Goal: Information Seeking & Learning: Learn about a topic

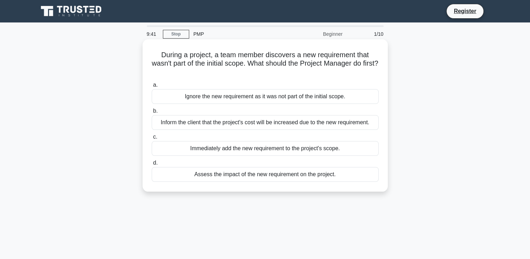
click at [281, 175] on div "Assess the impact of the new requirement on the project." at bounding box center [265, 174] width 227 height 15
click at [152, 165] on input "d. Assess the impact of the new requirement on the project." at bounding box center [152, 162] width 0 height 5
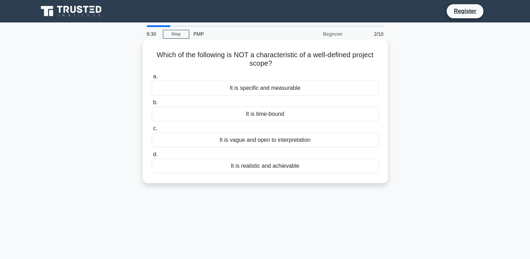
click at [304, 144] on div "It is vague and open to interpretation" at bounding box center [265, 139] width 227 height 15
click at [152, 131] on input "c. It is vague and open to interpretation" at bounding box center [152, 128] width 0 height 5
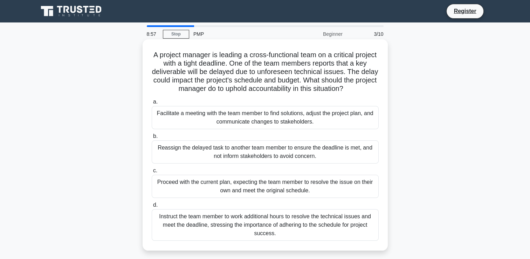
click at [263, 117] on div "Facilitate a meeting with the team member to find solutions, adjust the project…" at bounding box center [265, 117] width 227 height 23
click at [152, 104] on input "a. Facilitate a meeting with the team member to find solutions, adjust the proj…" at bounding box center [152, 101] width 0 height 5
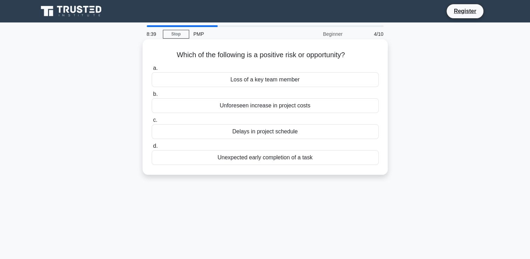
click at [282, 160] on div "Unexpected early completion of a task" at bounding box center [265, 157] width 227 height 15
click at [152, 148] on input "d. Unexpected early completion of a task" at bounding box center [152, 146] width 0 height 5
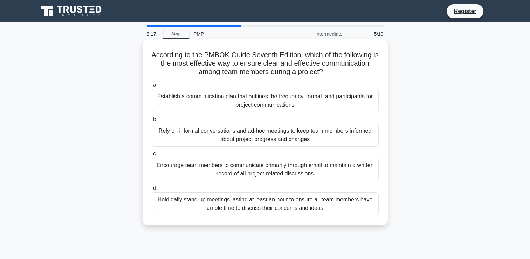
click at [255, 101] on div "Establish a communication plan that outlines the frequency, format, and partici…" at bounding box center [265, 100] width 227 height 23
click at [152, 87] on input "a. Establish a communication plan that outlines the frequency, format, and part…" at bounding box center [152, 85] width 0 height 5
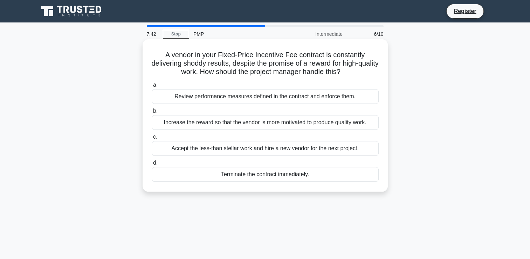
click at [285, 97] on div "Review performance measures defined in the contract and enforce them." at bounding box center [265, 96] width 227 height 15
click at [152, 87] on input "a. Review performance measures defined in the contract and enforce them." at bounding box center [152, 85] width 0 height 5
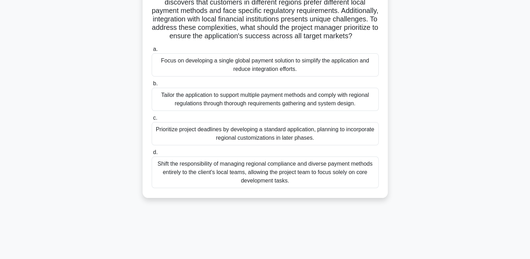
scroll to position [70, 0]
click at [258, 110] on div "Tailor the application to support multiple payment methods and comply with regi…" at bounding box center [265, 98] width 227 height 23
click at [152, 85] on input "b. Tailor the application to support multiple payment methods and comply with r…" at bounding box center [152, 83] width 0 height 5
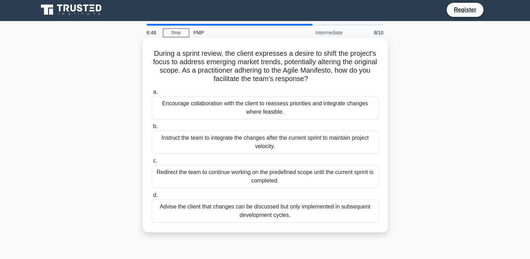
scroll to position [0, 0]
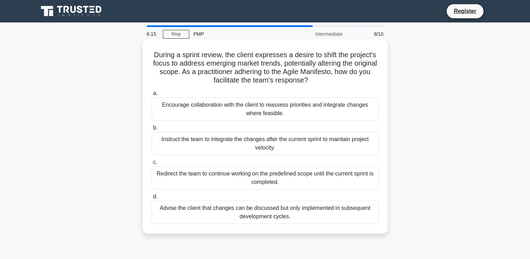
click at [267, 109] on div "Encourage collaboration with the client to reassess priorities and integrate ch…" at bounding box center [265, 108] width 227 height 23
click at [152, 96] on input "a. Encourage collaboration with the client to reassess priorities and integrate…" at bounding box center [152, 93] width 0 height 5
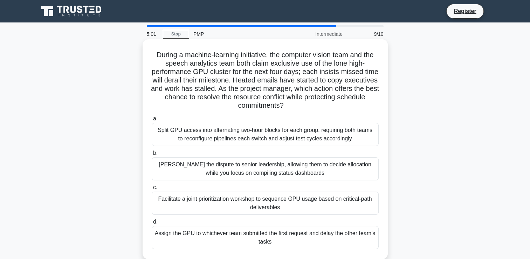
click at [275, 201] on div "Facilitate a joint prioritization workshop to sequence GPU usage based on criti…" at bounding box center [265, 202] width 227 height 23
click at [152, 190] on input "c. Facilitate a joint prioritization workshop to sequence GPU usage based on cr…" at bounding box center [152, 187] width 0 height 5
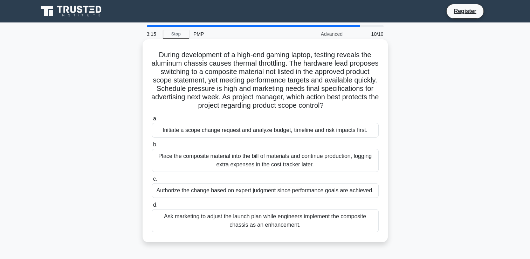
click at [247, 191] on div "Authorize the change based on expert judgment since performance goals are achie…" at bounding box center [265, 190] width 227 height 15
click at [152, 181] on input "c. Authorize the change based on expert judgment since performance goals are ac…" at bounding box center [152, 179] width 0 height 5
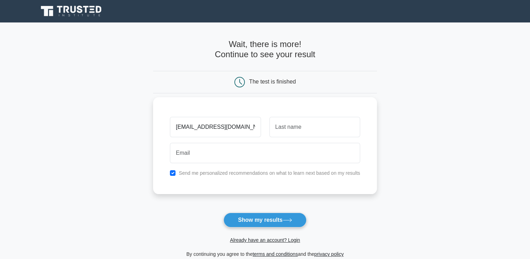
type input "bayotadeo7o7@gmail.com"
drag, startPoint x: 249, startPoint y: 128, endPoint x: 150, endPoint y: 134, distance: 100.0
click at [150, 134] on main "Wait, there is more! Continue to see your result The test is finished and the" at bounding box center [265, 148] width 530 height 252
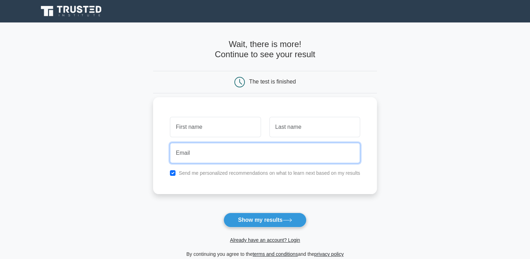
click at [180, 156] on input "email" at bounding box center [265, 153] width 190 height 20
type input "bayotade0707@gmail.com"
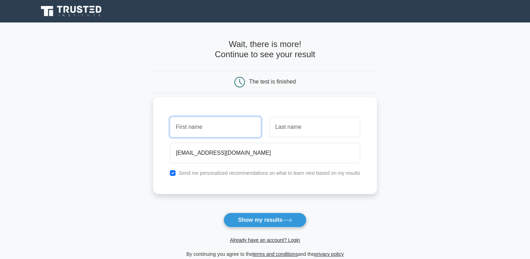
type input "Bayo"
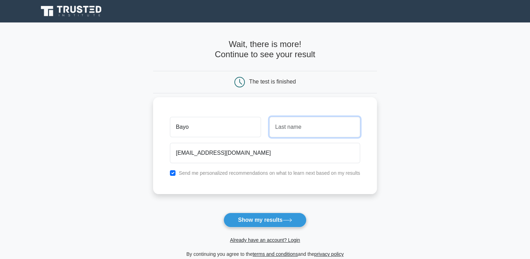
type input "Oloruntade"
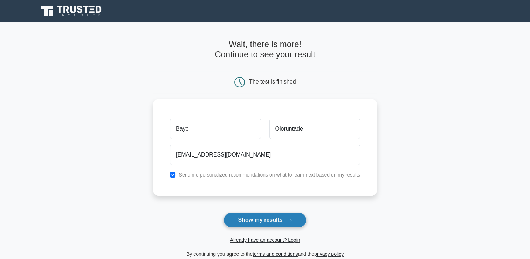
click at [266, 221] on button "Show my results" at bounding box center [265, 219] width 83 height 15
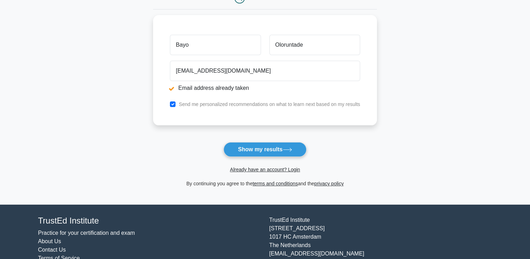
scroll to position [111, 0]
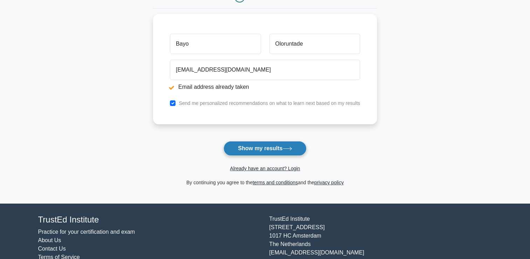
click at [289, 150] on button "Show my results" at bounding box center [265, 148] width 83 height 15
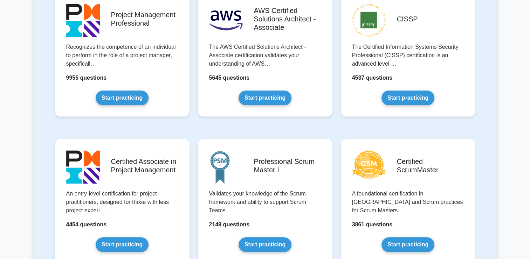
scroll to position [200, 0]
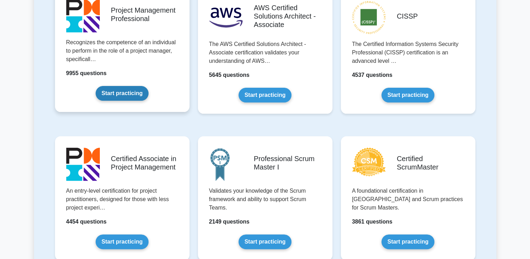
click at [128, 93] on link "Start practicing" at bounding box center [122, 93] width 53 height 15
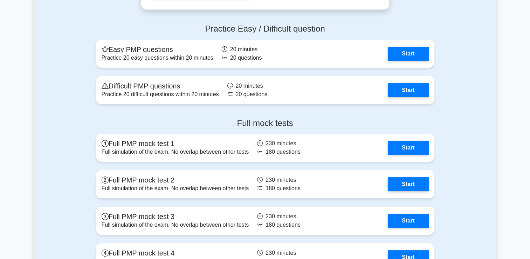
scroll to position [2613, 0]
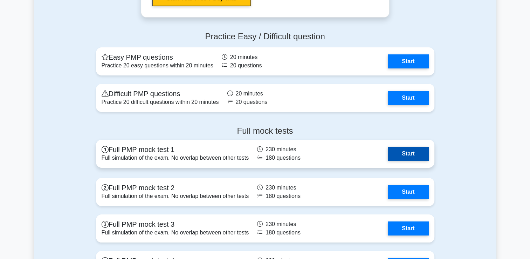
click at [388, 154] on link "Start" at bounding box center [408, 153] width 41 height 14
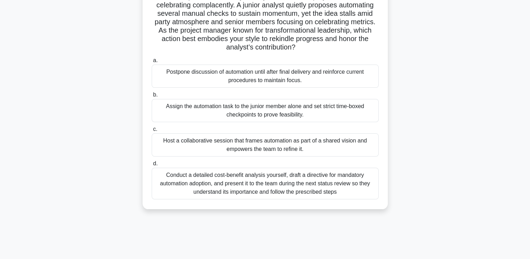
scroll to position [70, 0]
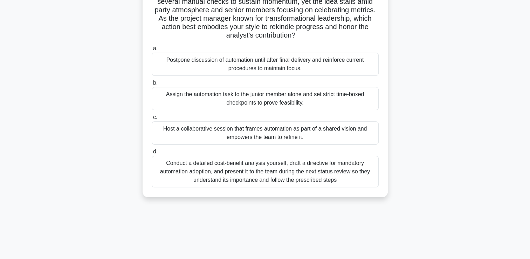
click at [269, 130] on div "Host a collaborative session that frames automation as part of a shared vision …" at bounding box center [265, 132] width 227 height 23
click at [152, 119] on input "c. Host a collaborative session that frames automation as part of a shared visi…" at bounding box center [152, 117] width 0 height 5
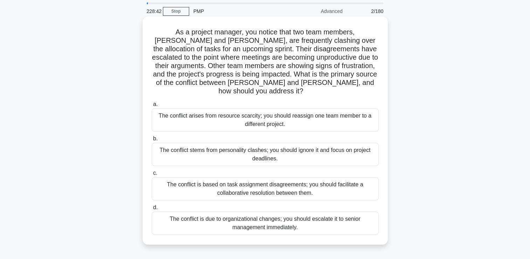
scroll to position [35, 0]
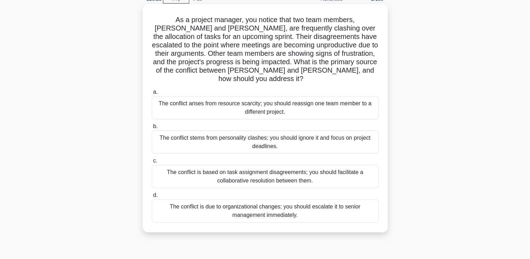
click at [253, 165] on div "The conflict is based on task assignment disagreements; you should facilitate a…" at bounding box center [265, 176] width 227 height 23
click at [152, 163] on input "c. The conflict is based on task assignment disagreements; you should facilitat…" at bounding box center [152, 160] width 0 height 5
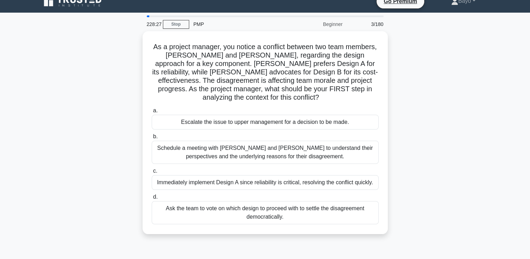
scroll to position [0, 0]
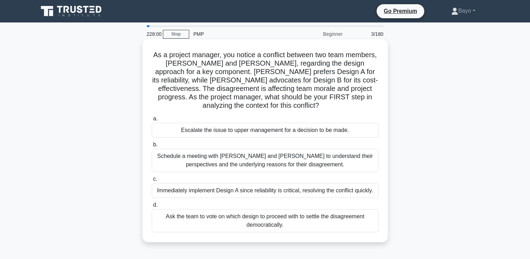
click at [263, 163] on div "Schedule a meeting with Sarah and John to understand their perspectives and the…" at bounding box center [265, 160] width 227 height 23
click at [152, 147] on input "b. Schedule a meeting with Sarah and John to understand their perspectives and …" at bounding box center [152, 144] width 0 height 5
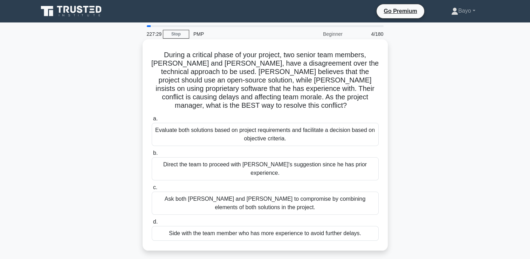
click at [256, 126] on div "Evaluate both solutions based on project requirements and facilitate a decision…" at bounding box center [265, 134] width 227 height 23
click at [152, 121] on input "a. Evaluate both solutions based on project requirements and facilitate a decis…" at bounding box center [152, 118] width 0 height 5
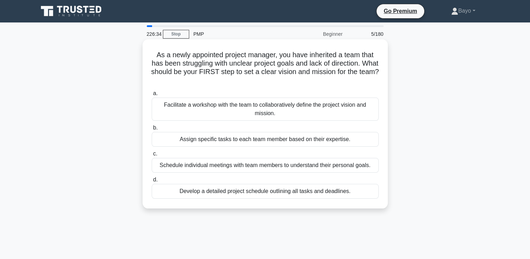
click at [259, 108] on div "Facilitate a workshop with the team to collaboratively define the project visio…" at bounding box center [265, 108] width 227 height 23
click at [152, 96] on input "a. Facilitate a workshop with the team to collaboratively define the project vi…" at bounding box center [152, 93] width 0 height 5
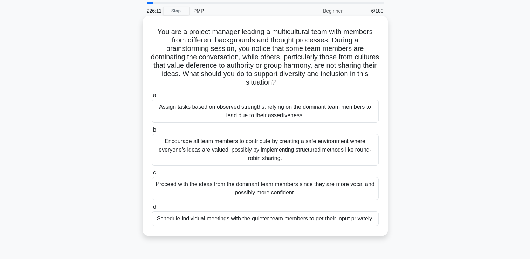
scroll to position [35, 0]
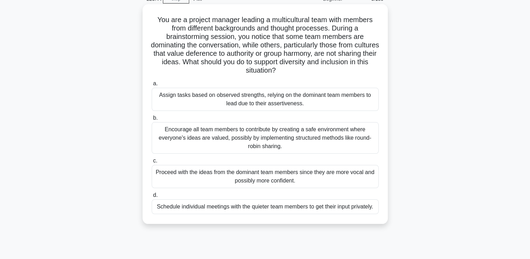
click at [261, 132] on div "Encourage all team members to contribute by creating a safe environment where e…" at bounding box center [265, 138] width 227 height 32
click at [152, 120] on input "b. Encourage all team members to contribute by creating a safe environment wher…" at bounding box center [152, 118] width 0 height 5
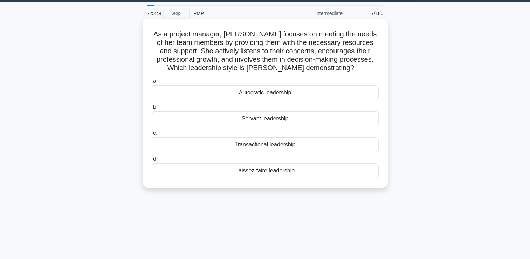
scroll to position [0, 0]
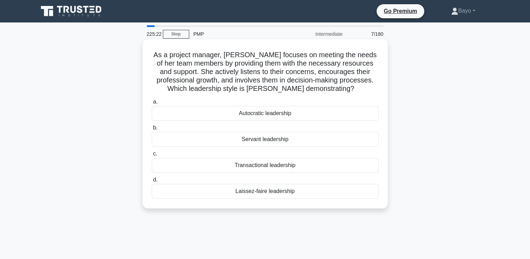
click at [266, 140] on div "Servant leadership" at bounding box center [265, 139] width 227 height 15
click at [152, 130] on input "b. Servant leadership" at bounding box center [152, 127] width 0 height 5
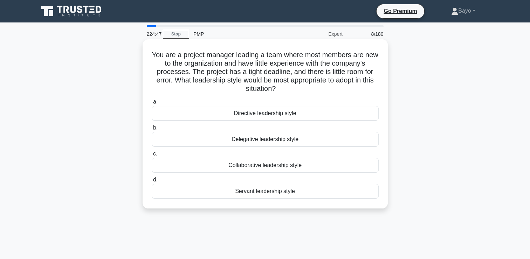
click at [270, 166] on div "Collaborative leadership style" at bounding box center [265, 165] width 227 height 15
click at [152, 156] on input "c. Collaborative leadership style" at bounding box center [152, 153] width 0 height 5
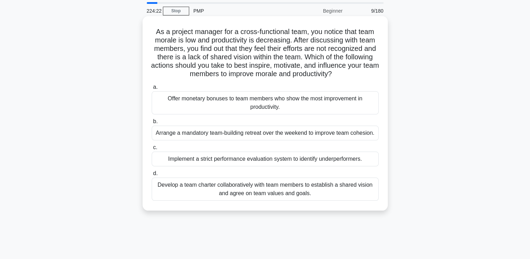
scroll to position [35, 0]
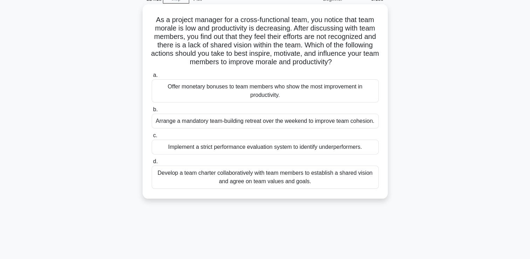
click at [249, 176] on div "Develop a team charter collaboratively with team members to establish a shared …" at bounding box center [265, 176] width 227 height 23
click at [152, 164] on input "d. Develop a team charter collaboratively with team members to establish a shar…" at bounding box center [152, 161] width 0 height 5
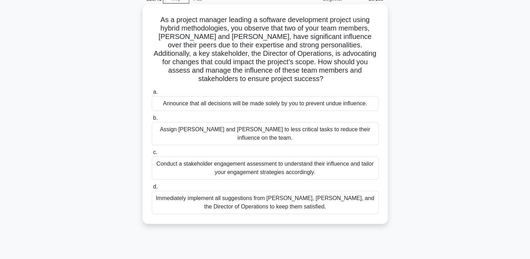
click at [270, 156] on div "Conduct a stakeholder engagement assessment to understand their influence and t…" at bounding box center [265, 167] width 227 height 23
click at [152, 150] on input "c. Conduct a stakeholder engagement assessment to understand their influence an…" at bounding box center [152, 152] width 0 height 5
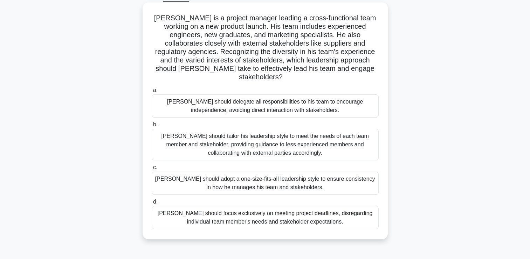
scroll to position [70, 0]
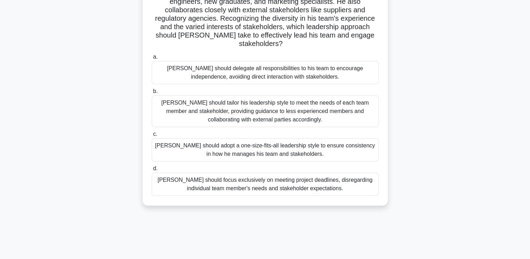
click at [263, 107] on div "John should tailor his leadership style to meet the needs of each team member a…" at bounding box center [265, 111] width 227 height 32
click at [152, 94] on input "b. John should tailor his leadership style to meet the needs of each team membe…" at bounding box center [152, 91] width 0 height 5
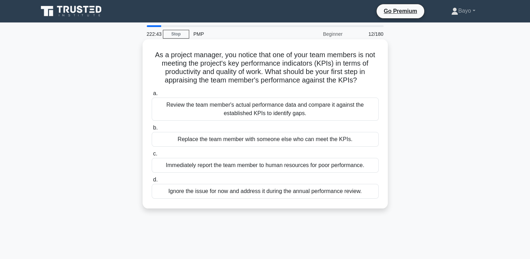
scroll to position [0, 0]
click at [270, 111] on div "Review the team member's actual performance data and compare it against the est…" at bounding box center [265, 108] width 227 height 23
click at [152, 96] on input "a. Review the team member's actual performance data and compare it against the …" at bounding box center [152, 93] width 0 height 5
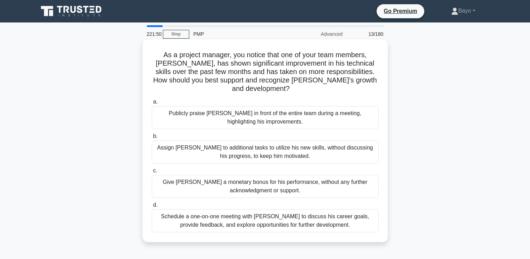
click at [250, 214] on div "Schedule a one-on-one meeting with Alex to discuss his career goals, provide fe…" at bounding box center [265, 220] width 227 height 23
click at [152, 207] on input "d. Schedule a one-on-one meeting with Alex to discuss his career goals, provide…" at bounding box center [152, 205] width 0 height 5
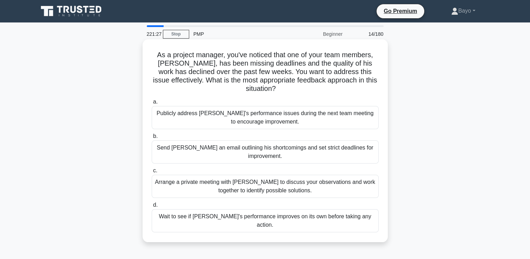
click at [260, 178] on div "Arrange a private meeting with Alex to discuss your observations and work toget…" at bounding box center [265, 185] width 227 height 23
click at [152, 173] on input "c. Arrange a private meeting with Alex to discuss your observations and work to…" at bounding box center [152, 170] width 0 height 5
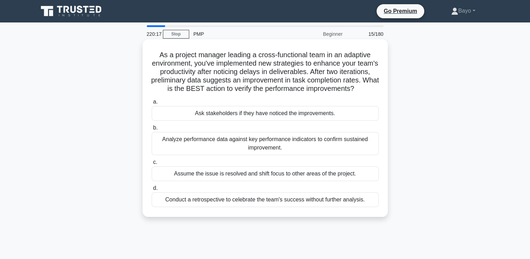
click at [262, 154] on div "Analyze performance data against key performance indicators to confirm sustaine…" at bounding box center [265, 143] width 227 height 23
click at [152, 130] on input "b. Analyze performance data against key performance indicators to confirm susta…" at bounding box center [152, 127] width 0 height 5
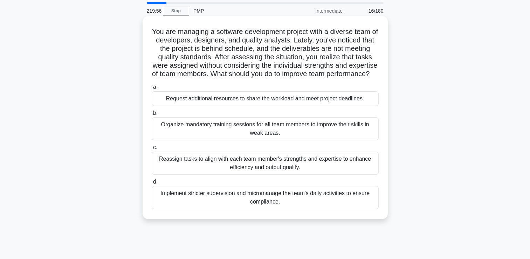
scroll to position [35, 0]
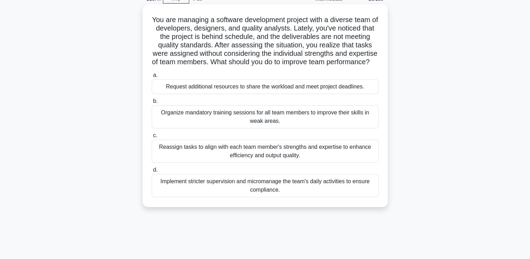
click at [283, 160] on div "Reassign tasks to align with each team member's strengths and expertise to enha…" at bounding box center [265, 150] width 227 height 23
click at [152, 138] on input "c. Reassign tasks to align with each team member's strengths and expertise to e…" at bounding box center [152, 135] width 0 height 5
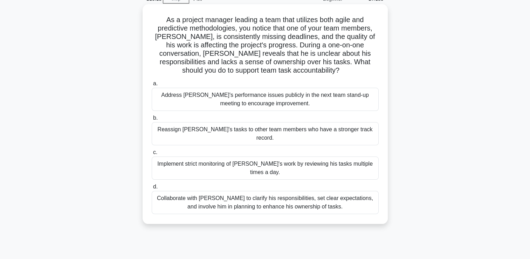
click at [265, 191] on div "Collaborate with Alex to clarify his responsibilities, set clear expectations, …" at bounding box center [265, 202] width 227 height 23
click at [152, 186] on input "d. Collaborate with Alex to clarify his responsibilities, set clear expectation…" at bounding box center [152, 186] width 0 height 5
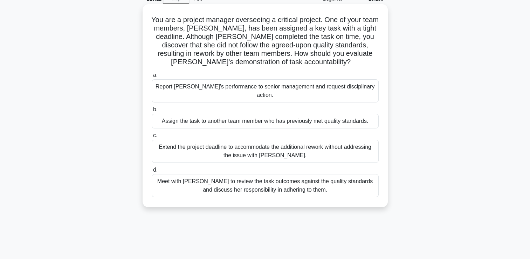
scroll to position [0, 0]
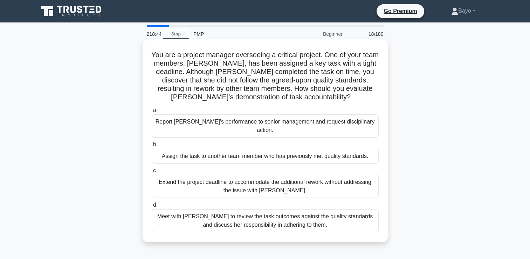
click at [248, 212] on div "Meet with Priya to review the task outcomes against the quality standards and d…" at bounding box center [265, 220] width 227 height 23
click at [152, 207] on input "d. Meet with Priya to review the task outcomes against the quality standards an…" at bounding box center [152, 205] width 0 height 5
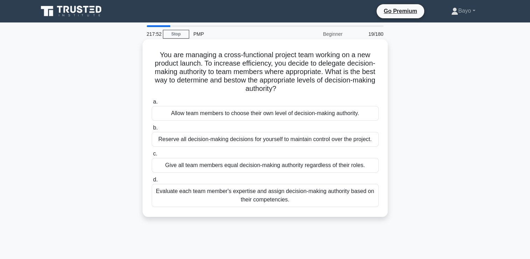
click at [263, 196] on div "Evaluate each team member's expertise and assign decision-making authority base…" at bounding box center [265, 195] width 227 height 23
click at [152, 182] on input "d. Evaluate each team member's expertise and assign decision-making authority b…" at bounding box center [152, 179] width 0 height 5
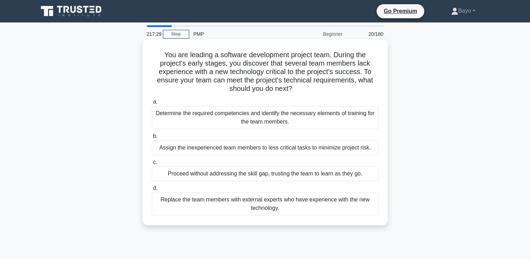
click at [262, 116] on div "Determine the required competencies and identify the necessary elements of trai…" at bounding box center [265, 117] width 227 height 23
click at [152, 104] on input "a. Determine the required competencies and identify the necessary elements of t…" at bounding box center [152, 101] width 0 height 5
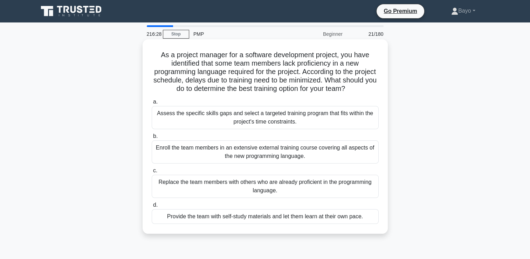
click at [253, 117] on div "Assess the specific skills gaps and select a targeted training program that fit…" at bounding box center [265, 117] width 227 height 23
click at [152, 104] on input "a. Assess the specific skills gaps and select a targeted training program that …" at bounding box center [152, 101] width 0 height 5
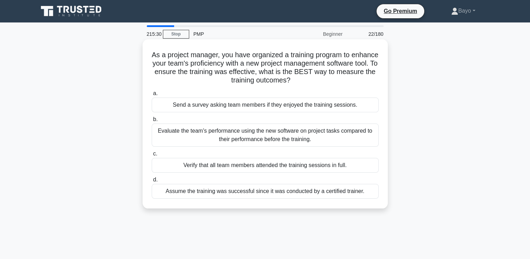
click at [255, 135] on div "Evaluate the team's performance using the new software on project tasks compare…" at bounding box center [265, 134] width 227 height 23
click at [152, 122] on input "b. Evaluate the team's performance using the new software on project tasks comp…" at bounding box center [152, 119] width 0 height 5
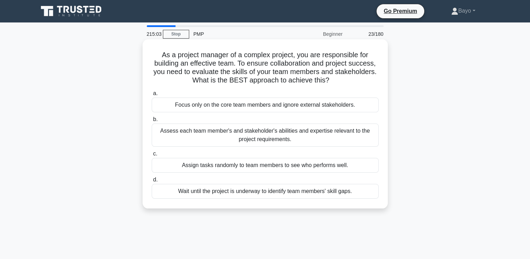
click at [236, 133] on div "Assess each team member's and stakeholder's abilities and expertise relevant to…" at bounding box center [265, 134] width 227 height 23
click at [152, 122] on input "b. Assess each team member's and stakeholder's abilities and expertise relevant…" at bounding box center [152, 119] width 0 height 5
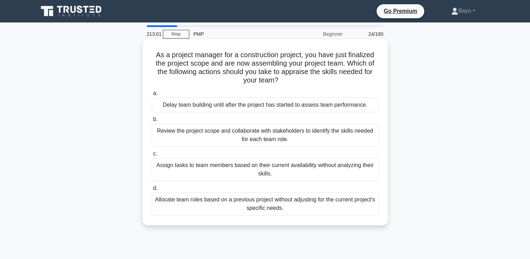
click at [265, 135] on div "Review the project scope and collaborate with stakeholders to identify the skil…" at bounding box center [265, 134] width 227 height 23
click at [152, 122] on input "b. Review the project scope and collaborate with stakeholders to identify the s…" at bounding box center [152, 119] width 0 height 5
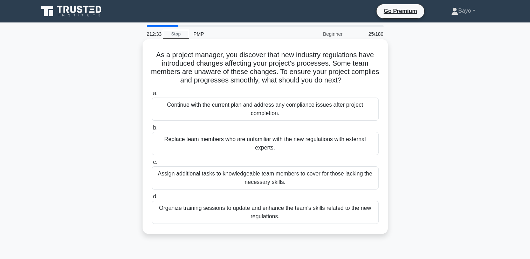
click at [273, 210] on div "Organize training sessions to update and enhance the team's skills related to t…" at bounding box center [265, 211] width 227 height 23
click at [152, 199] on input "d. Organize training sessions to update and enhance the team's skills related t…" at bounding box center [152, 196] width 0 height 5
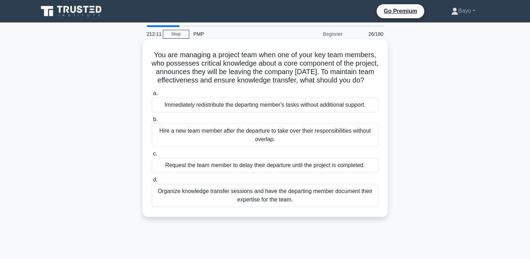
click at [276, 202] on div "Organize knowledge transfer sessions and have the departing member document the…" at bounding box center [265, 195] width 227 height 23
click at [152, 182] on input "d. Organize knowledge transfer sessions and have the departing member document …" at bounding box center [152, 179] width 0 height 5
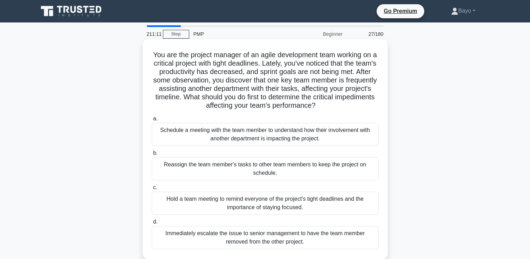
click at [275, 137] on div "Schedule a meeting with the team member to understand how their involvement wit…" at bounding box center [265, 134] width 227 height 23
click at [152, 121] on input "a. Schedule a meeting with the team member to understand how their involvement …" at bounding box center [152, 118] width 0 height 5
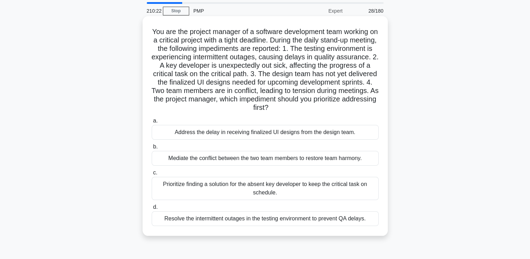
scroll to position [35, 0]
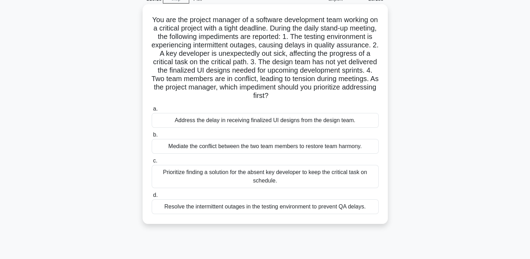
click at [236, 208] on div "Resolve the intermittent outages in the testing environment to prevent QA delay…" at bounding box center [265, 206] width 227 height 15
click at [152, 197] on input "d. Resolve the intermittent outages in the testing environment to prevent QA de…" at bounding box center [152, 195] width 0 height 5
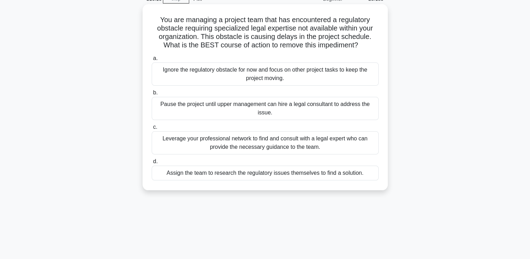
scroll to position [0, 0]
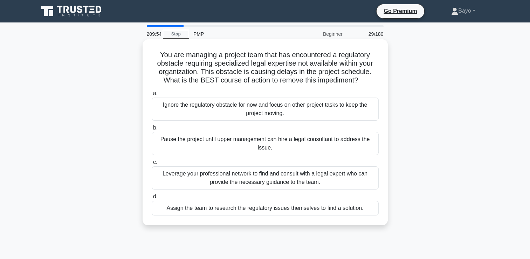
click at [289, 180] on div "Leverage your professional network to find and consult with a legal expert who …" at bounding box center [265, 177] width 227 height 23
click at [152, 164] on input "c. Leverage your professional network to find and consult with a legal expert w…" at bounding box center [152, 162] width 0 height 5
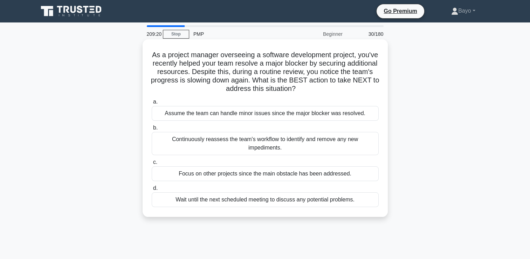
click at [283, 142] on div "Continuously reassess the team's workflow to identify and remove any new impedi…" at bounding box center [265, 143] width 227 height 23
click at [152, 130] on input "b. Continuously reassess the team's workflow to identify and remove any new imp…" at bounding box center [152, 127] width 0 height 5
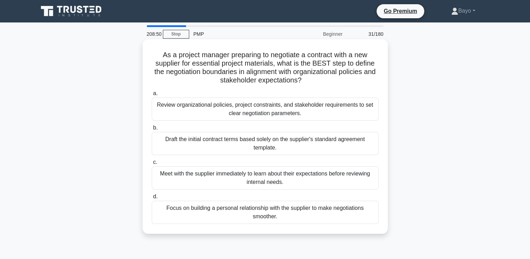
click at [262, 109] on div "Review organizational policies, project constraints, and stakeholder requiremen…" at bounding box center [265, 108] width 227 height 23
click at [152, 96] on input "a. Review organizational policies, project constraints, and stakeholder require…" at bounding box center [152, 93] width 0 height 5
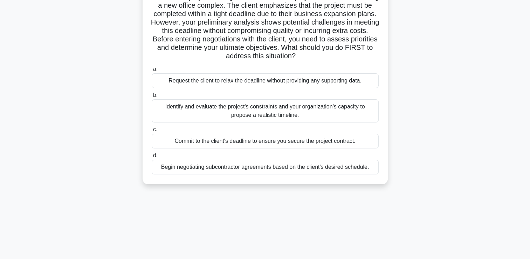
scroll to position [70, 0]
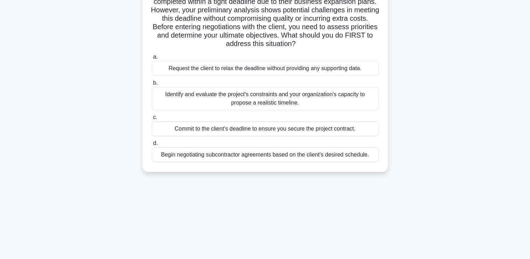
click at [253, 102] on div "Identify and evaluate the project's constraints and your organization's capacit…" at bounding box center [265, 98] width 227 height 23
click at [152, 85] on input "b. Identify and evaluate the project's constraints and your organization's capa…" at bounding box center [152, 83] width 0 height 5
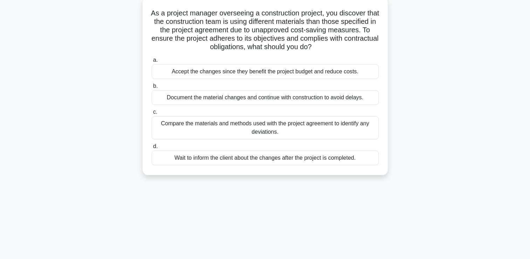
scroll to position [0, 0]
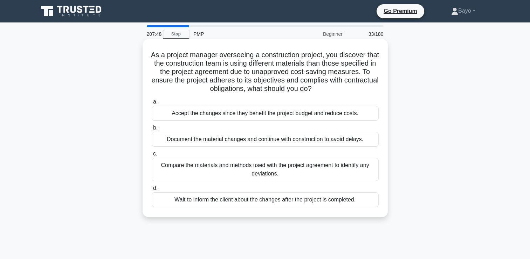
click at [288, 169] on div "Compare the materials and methods used with the project agreement to identify a…" at bounding box center [265, 169] width 227 height 23
click at [152, 156] on input "c. Compare the materials and methods used with the project agreement to identif…" at bounding box center [152, 153] width 0 height 5
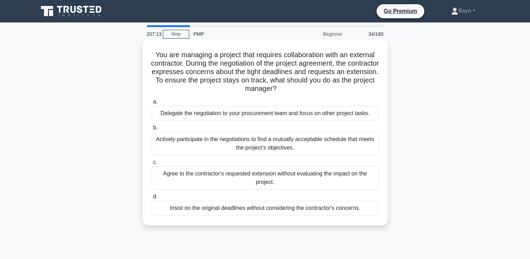
click at [208, 139] on div "Actively participate in the negotiations to find a mutually acceptable schedule…" at bounding box center [265, 143] width 227 height 23
click at [152, 130] on input "b. Actively participate in the negotiations to find a mutually acceptable sched…" at bounding box center [152, 127] width 0 height 5
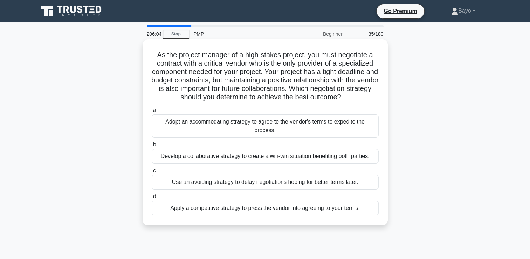
click at [235, 159] on div "Develop a collaborative strategy to create a win-win situation benefiting both …" at bounding box center [265, 156] width 227 height 15
click at [152, 147] on input "b. Develop a collaborative strategy to create a win-win situation benefiting bo…" at bounding box center [152, 144] width 0 height 5
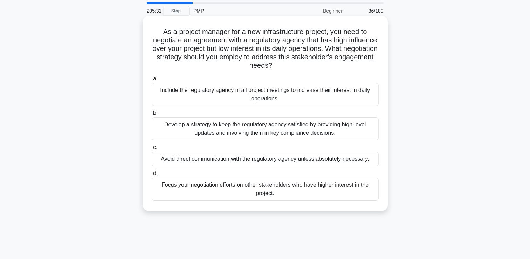
scroll to position [35, 0]
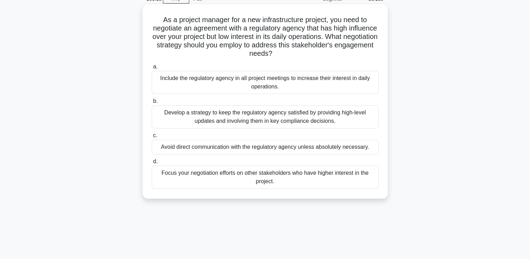
click at [303, 121] on div "Develop a strategy to keep the regulatory agency satisfied by providing high-le…" at bounding box center [265, 116] width 227 height 23
click at [152, 103] on input "b. Develop a strategy to keep the regulatory agency satisfied by providing high…" at bounding box center [152, 101] width 0 height 5
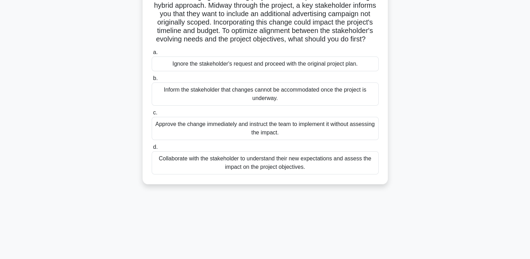
scroll to position [70, 0]
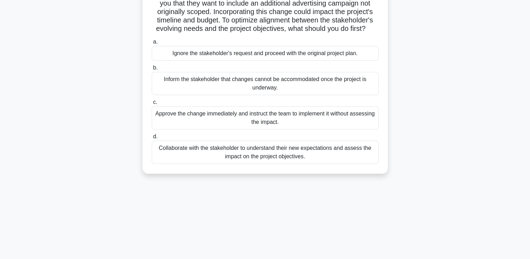
click at [243, 162] on div "Collaborate with the stakeholder to understand their new expectations and asses…" at bounding box center [265, 151] width 227 height 23
click at [152, 139] on input "d. Collaborate with the stakeholder to understand their new expectations and as…" at bounding box center [152, 136] width 0 height 5
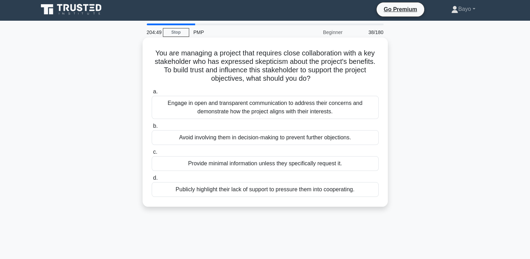
scroll to position [0, 0]
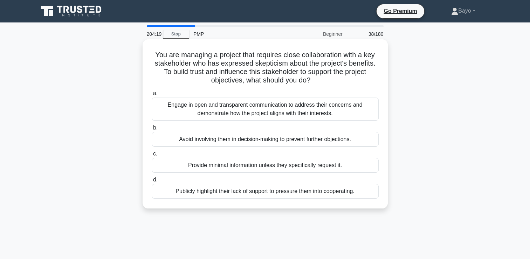
click at [258, 110] on div "Engage in open and transparent communication to address their concerns and demo…" at bounding box center [265, 108] width 227 height 23
click at [152, 96] on input "a. Engage in open and transparent communication to address their concerns and d…" at bounding box center [152, 93] width 0 height 5
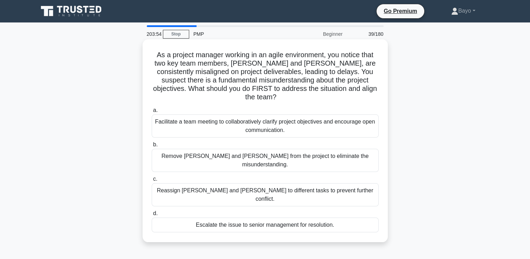
click at [262, 119] on div "Facilitate a team meeting to collaboratively clarify project objectives and enc…" at bounding box center [265, 125] width 227 height 23
click at [152, 112] on input "a. Facilitate a team meeting to collaboratively clarify project objectives and …" at bounding box center [152, 110] width 0 height 5
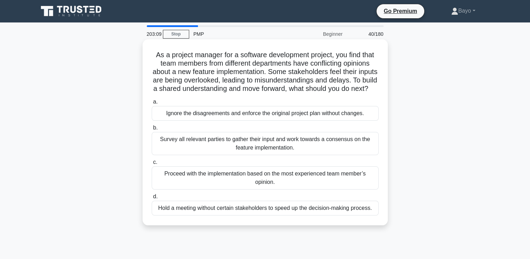
click at [258, 155] on div "Survey all relevant parties to gather their input and work towards a consensus …" at bounding box center [265, 143] width 227 height 23
click at [152, 130] on input "b. Survey all relevant parties to gather their input and work towards a consens…" at bounding box center [152, 127] width 0 height 5
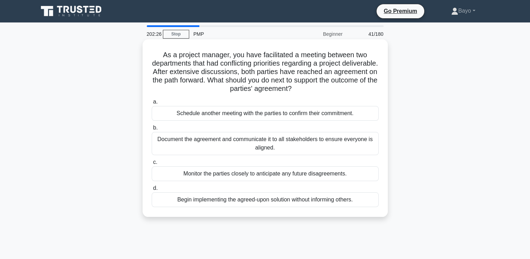
click at [250, 141] on div "Document the agreement and communicate it to all stakeholders to ensure everyon…" at bounding box center [265, 143] width 227 height 23
click at [152, 130] on input "b. Document the agreement and communicate it to all stakeholders to ensure ever…" at bounding box center [152, 127] width 0 height 5
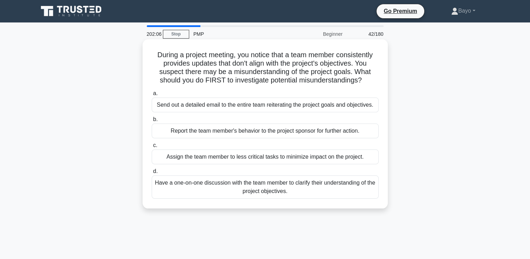
click at [270, 187] on div "Have a one-on-one discussion with the team member to clarify their understandin…" at bounding box center [265, 186] width 227 height 23
click at [152, 173] on input "d. Have a one-on-one discussion with the team member to clarify their understan…" at bounding box center [152, 171] width 0 height 5
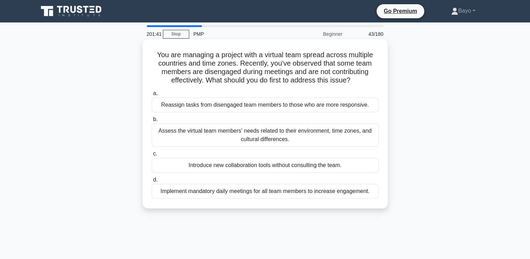
click at [253, 134] on div "Assess the virtual team members' needs related to their environment, time zones…" at bounding box center [265, 134] width 227 height 23
click at [152, 122] on input "b. Assess the virtual team members' needs related to their environment, time zo…" at bounding box center [152, 119] width 0 height 5
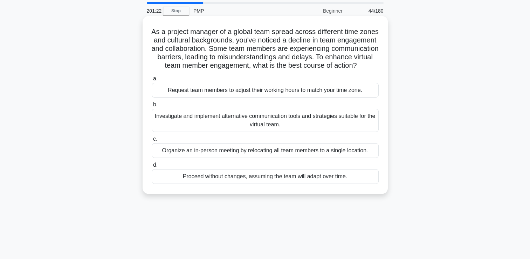
scroll to position [35, 0]
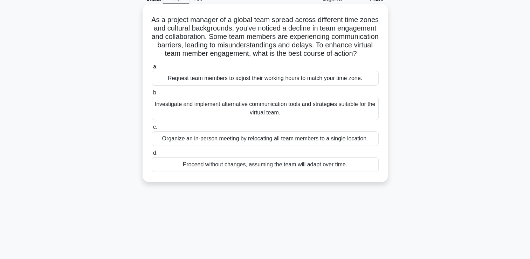
click at [261, 118] on div "Investigate and implement alternative communication tools and strategies suitab…" at bounding box center [265, 108] width 227 height 23
click at [152, 95] on input "b. Investigate and implement alternative communication tools and strategies sui…" at bounding box center [152, 92] width 0 height 5
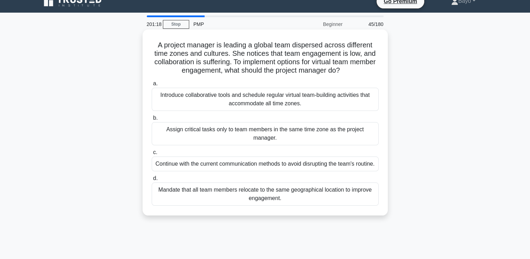
scroll to position [0, 0]
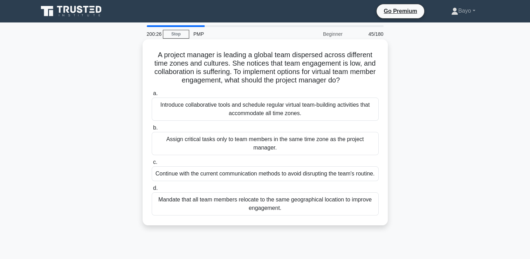
click at [237, 109] on div "Introduce collaborative tools and schedule regular virtual team-building activi…" at bounding box center [265, 108] width 227 height 23
click at [152, 96] on input "a. Introduce collaborative tools and schedule regular virtual team-building act…" at bounding box center [152, 93] width 0 height 5
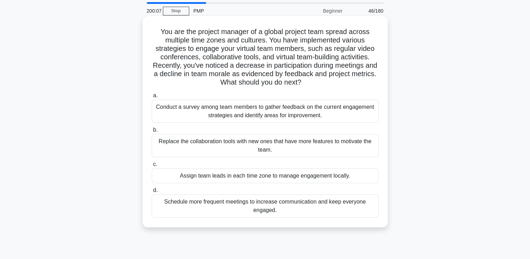
scroll to position [35, 0]
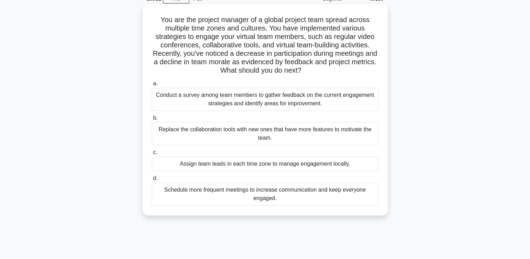
click at [251, 130] on div "Replace the collaboration tools with new ones that have more features to motiva…" at bounding box center [265, 133] width 227 height 23
click at [152, 120] on input "b. Replace the collaboration tools with new ones that have more features to mot…" at bounding box center [152, 118] width 0 height 5
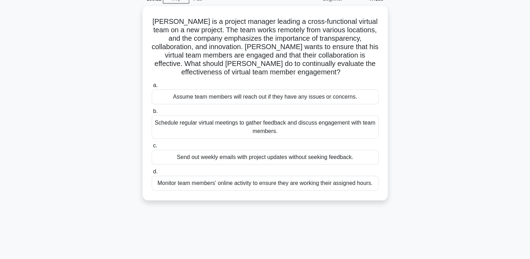
scroll to position [0, 0]
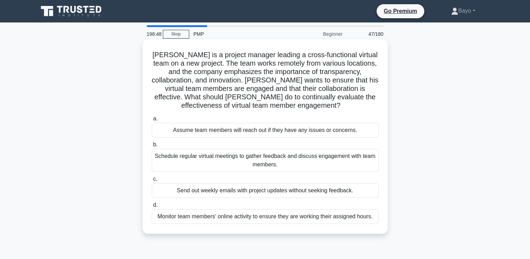
click at [324, 158] on div "Schedule regular virtual meetings to gather feedback and discuss engagement wit…" at bounding box center [265, 160] width 227 height 23
click at [152, 147] on input "b. Schedule regular virtual meetings to gather feedback and discuss engagement …" at bounding box center [152, 144] width 0 height 5
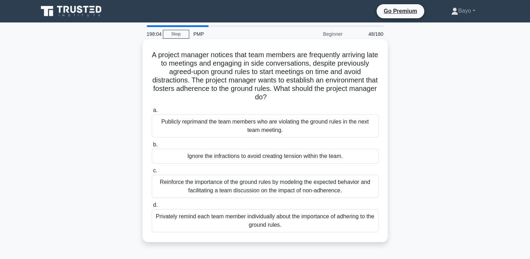
click at [273, 187] on div "Reinforce the importance of the ground rules by modeling the expected behavior …" at bounding box center [265, 185] width 227 height 23
click at [152, 173] on input "c. Reinforce the importance of the ground rules by modeling the expected behavi…" at bounding box center [152, 170] width 0 height 5
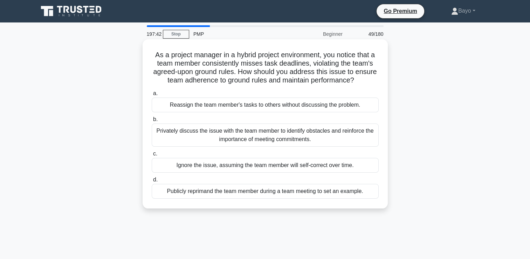
click at [260, 139] on div "Privately discuss the issue with the team member to identify obstacles and rein…" at bounding box center [265, 134] width 227 height 23
click at [152, 122] on input "b. Privately discuss the issue with the team member to identify obstacles and r…" at bounding box center [152, 119] width 0 height 5
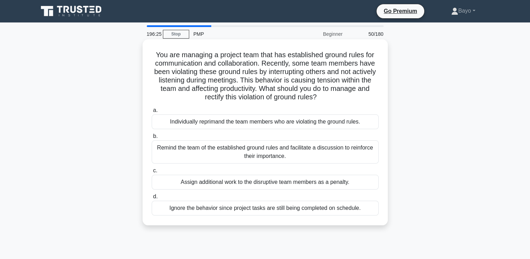
click at [298, 122] on div "Individually reprimand the team members who are violating the ground rules." at bounding box center [265, 121] width 227 height 15
click at [152, 112] on input "a. Individually reprimand the team members who are violating the ground rules." at bounding box center [152, 110] width 0 height 5
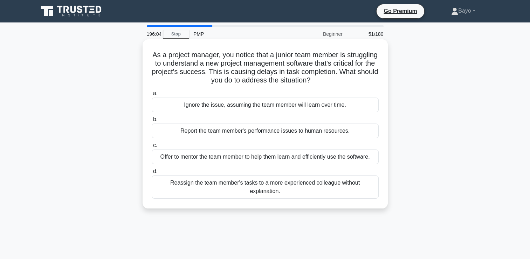
click at [265, 159] on div "Offer to mentor the team member to help them learn and efficiently use the soft…" at bounding box center [265, 156] width 227 height 15
click at [152, 147] on input "c. Offer to mentor the team member to help them learn and efficiently use the s…" at bounding box center [152, 145] width 0 height 5
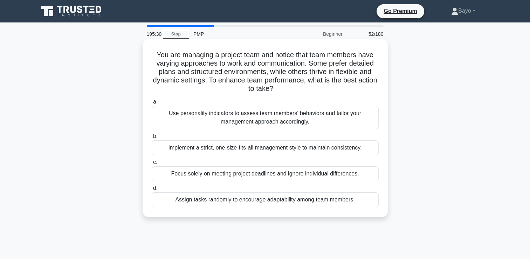
click at [228, 203] on div "Assign tasks randomly to encourage adaptability among team members." at bounding box center [265, 199] width 227 height 15
click at [152, 190] on input "d. Assign tasks randomly to encourage adaptability among team members." at bounding box center [152, 188] width 0 height 5
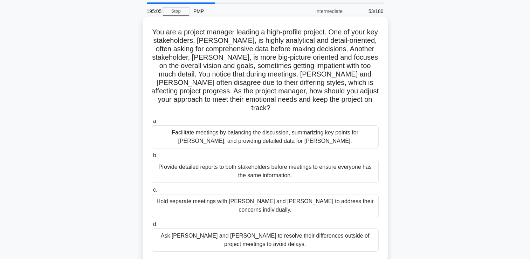
scroll to position [35, 0]
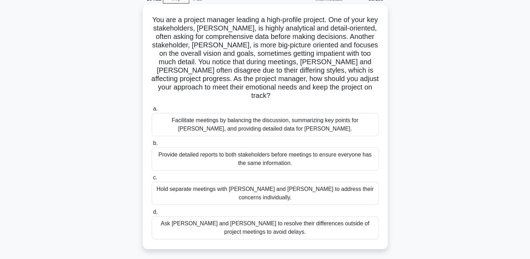
click at [283, 182] on div "Hold separate meetings with Maria and John to address their concerns individual…" at bounding box center [265, 192] width 227 height 23
click at [152, 180] on input "c. Hold separate meetings with Maria and John to address their concerns individ…" at bounding box center [152, 177] width 0 height 5
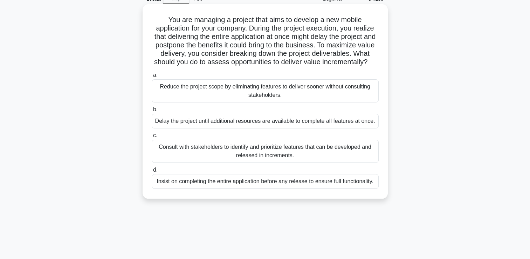
click at [282, 158] on div "Consult with stakeholders to identify and prioritize features that can be devel…" at bounding box center [265, 150] width 227 height 23
click at [152, 138] on input "c. Consult with stakeholders to identify and prioritize features that can be de…" at bounding box center [152, 135] width 0 height 5
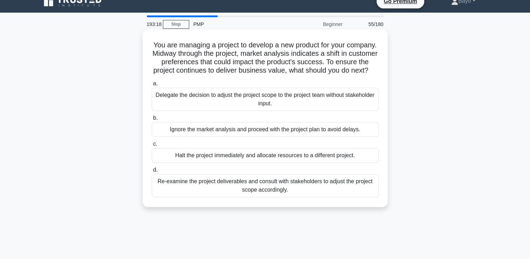
scroll to position [0, 0]
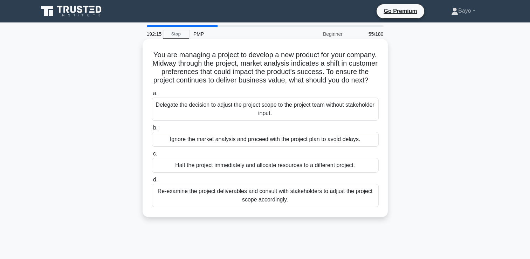
click at [289, 201] on div "Re-examine the project deliverables and consult with stakeholders to adjust the…" at bounding box center [265, 195] width 227 height 23
click at [152, 182] on input "d. Re-examine the project deliverables and consult with stakeholders to adjust …" at bounding box center [152, 179] width 0 height 5
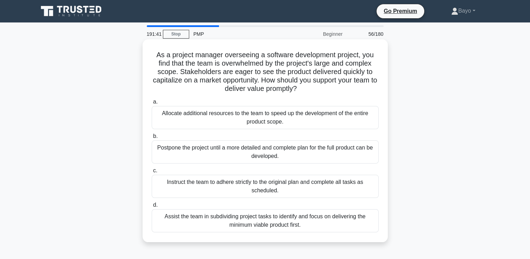
click at [269, 117] on div "Allocate additional resources to the team to speed up the development of the en…" at bounding box center [265, 117] width 227 height 23
click at [152, 104] on input "a. Allocate additional resources to the team to speed up the development of the…" at bounding box center [152, 101] width 0 height 5
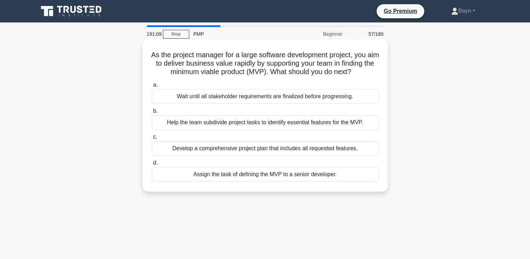
click at [263, 156] on div "Develop a comprehensive project plan that includes all requested features." at bounding box center [265, 148] width 227 height 15
click at [152, 139] on input "c. Develop a comprehensive project plan that includes all requested features." at bounding box center [152, 137] width 0 height 5
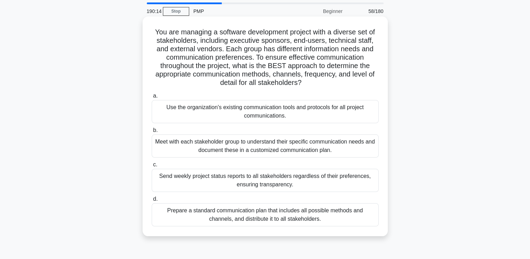
scroll to position [35, 0]
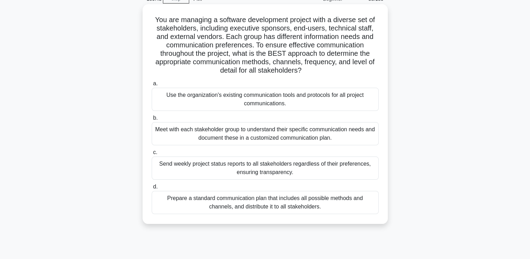
click at [301, 200] on div "Prepare a standard communication plan that includes all possible methods and ch…" at bounding box center [265, 202] width 227 height 23
click at [152, 189] on input "d. Prepare a standard communication plan that includes all possible methods and…" at bounding box center [152, 186] width 0 height 5
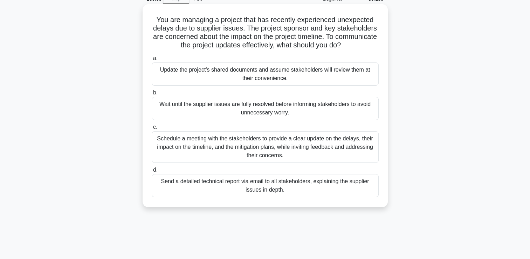
click at [275, 143] on div "Schedule a meeting with the stakeholders to provide a clear update on the delay…" at bounding box center [265, 147] width 227 height 32
click at [152, 129] on input "c. Schedule a meeting with the stakeholders to provide a clear update on the de…" at bounding box center [152, 127] width 0 height 5
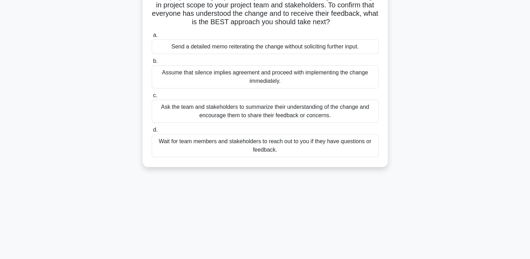
scroll to position [70, 0]
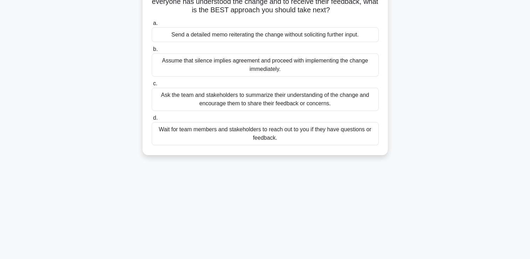
click at [276, 95] on div "Ask the team and stakeholders to summarize their understanding of the change an…" at bounding box center [265, 99] width 227 height 23
click at [152, 86] on input "c. Ask the team and stakeholders to summarize their understanding of the change…" at bounding box center [152, 83] width 0 height 5
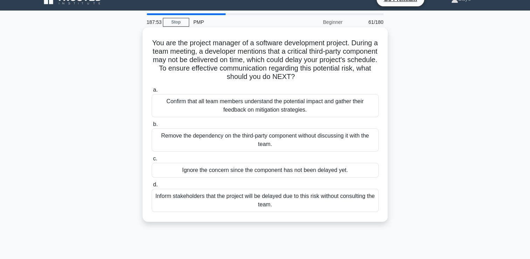
scroll to position [0, 0]
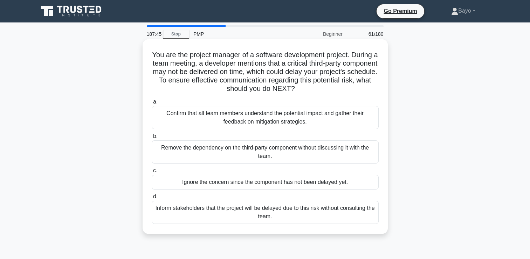
click at [262, 116] on div "Confirm that all team members understand the potential impact and gather their …" at bounding box center [265, 117] width 227 height 23
click at [152, 104] on input "a. Confirm that all team members understand the potential impact and gather the…" at bounding box center [152, 101] width 0 height 5
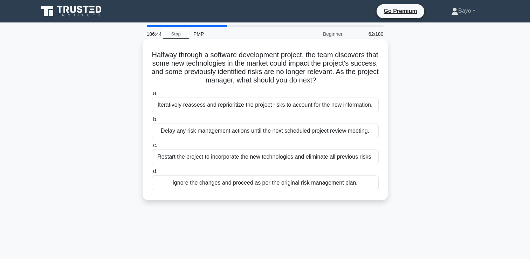
click at [259, 107] on div "Iteratively reassess and reprioritize the project risks to account for the new …" at bounding box center [265, 104] width 227 height 15
click at [152, 96] on input "a. Iteratively reassess and reprioritize the project risks to account for the n…" at bounding box center [152, 93] width 0 height 5
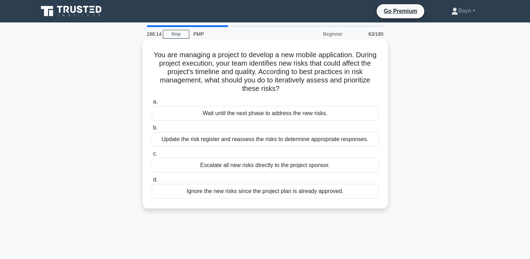
click at [256, 140] on div "Update the risk register and reassess the risks to determine appropriate respon…" at bounding box center [265, 139] width 227 height 15
click at [152, 130] on input "b. Update the risk register and reassess the risks to determine appropriate res…" at bounding box center [152, 127] width 0 height 5
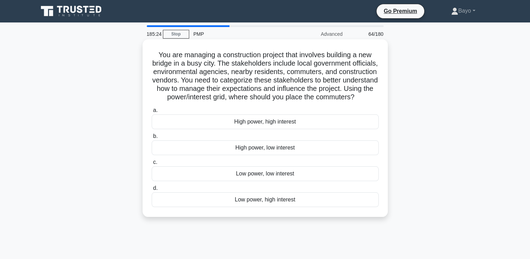
click at [283, 207] on div "Low power, high interest" at bounding box center [265, 199] width 227 height 15
click at [152, 190] on input "d. Low power, high interest" at bounding box center [152, 188] width 0 height 5
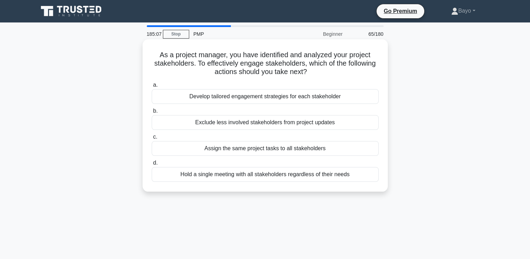
click at [232, 100] on div "Develop tailored engagement strategies for each stakeholder" at bounding box center [265, 96] width 227 height 15
click at [152, 87] on input "a. Develop tailored engagement strategies for each stakeholder" at bounding box center [152, 85] width 0 height 5
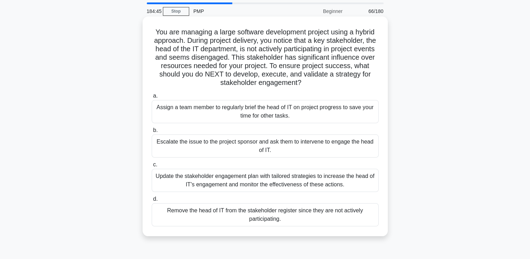
scroll to position [35, 0]
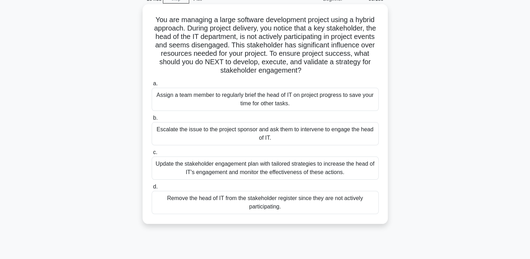
click at [284, 171] on div "Update the stakeholder engagement plan with tailored strategies to increase the…" at bounding box center [265, 167] width 227 height 23
click at [152, 155] on input "c. Update the stakeholder engagement plan with tailored strategies to increase …" at bounding box center [152, 152] width 0 height 5
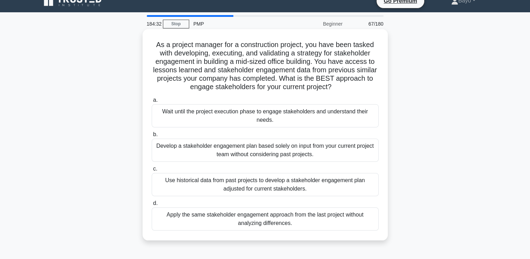
scroll to position [0, 0]
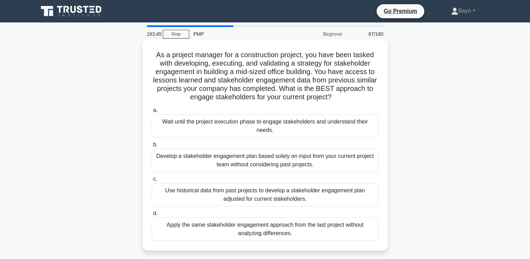
click at [268, 199] on div "Use historical data from past projects to develop a stakeholder engagement plan…" at bounding box center [265, 194] width 227 height 23
click at [152, 181] on input "c. Use historical data from past projects to develop a stakeholder engagement p…" at bounding box center [152, 179] width 0 height 5
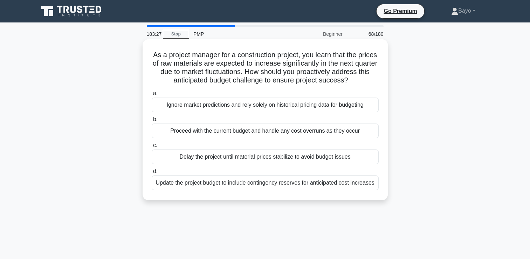
click at [256, 181] on div "Update the project budget to include contingency reserves for anticipated cost …" at bounding box center [265, 182] width 227 height 15
click at [152, 173] on input "d. Update the project budget to include contingency reserves for anticipated co…" at bounding box center [152, 171] width 0 height 5
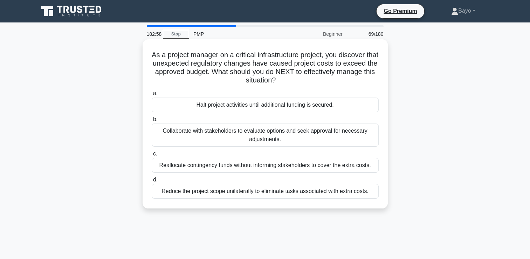
click at [271, 138] on div "Collaborate with stakeholders to evaluate options and seek approval for necessa…" at bounding box center [265, 134] width 227 height 23
click at [152, 122] on input "b. Collaborate with stakeholders to evaluate options and seek approval for nece…" at bounding box center [152, 119] width 0 height 5
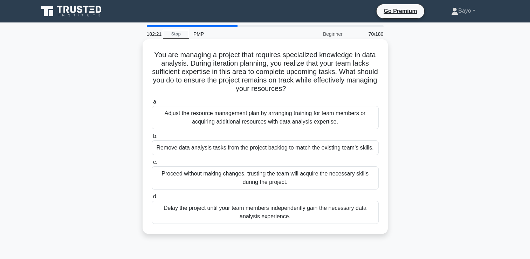
click at [254, 118] on div "Adjust the resource management plan by arranging training for team members or a…" at bounding box center [265, 117] width 227 height 23
click at [152, 104] on input "a. Adjust the resource management plan by arranging training for team members o…" at bounding box center [152, 101] width 0 height 5
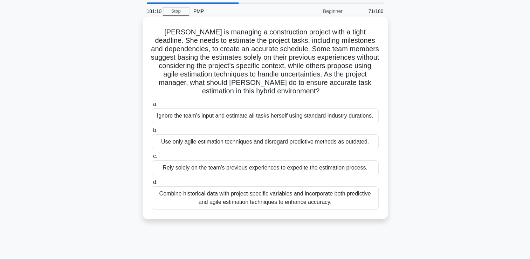
scroll to position [35, 0]
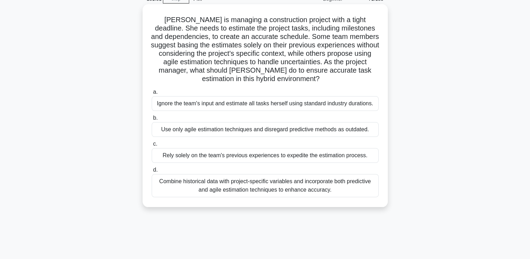
click at [258, 185] on div "Combine historical data with project-specific variables and incorporate both pr…" at bounding box center [265, 185] width 227 height 23
click at [152, 172] on input "d. Combine historical data with project-specific variables and incorporate both…" at bounding box center [152, 169] width 0 height 5
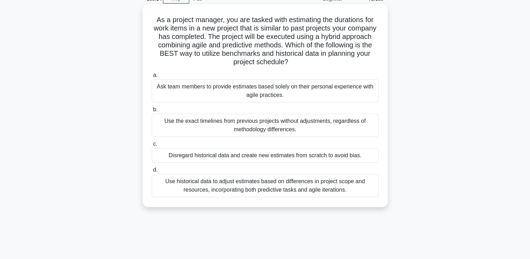
click at [260, 186] on div "Use historical data to adjust estimates based on differences in project scope a…" at bounding box center [265, 185] width 227 height 23
click at [152, 172] on input "d. Use historical data to adjust estimates based on differences in project scop…" at bounding box center [152, 169] width 0 height 5
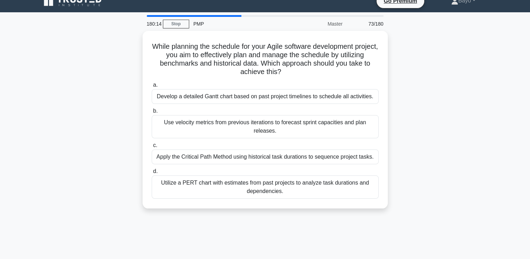
scroll to position [0, 0]
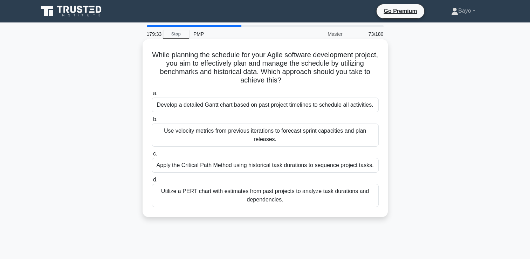
click at [303, 194] on div "Utilize a PERT chart with estimates from past projects to analyze task duration…" at bounding box center [265, 195] width 227 height 23
click at [152, 182] on input "d. Utilize a PERT chart with estimates from past projects to analyze task durat…" at bounding box center [152, 179] width 0 height 5
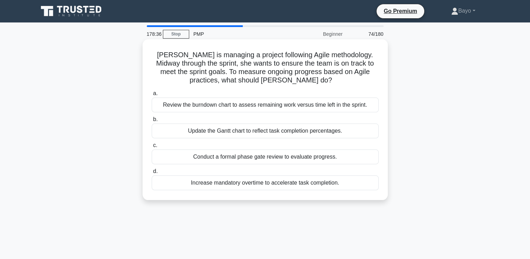
click at [258, 133] on div "Update the Gantt chart to reflect task completion percentages." at bounding box center [265, 130] width 227 height 15
click at [152, 122] on input "b. Update the Gantt chart to reflect task completion percentages." at bounding box center [152, 119] width 0 height 5
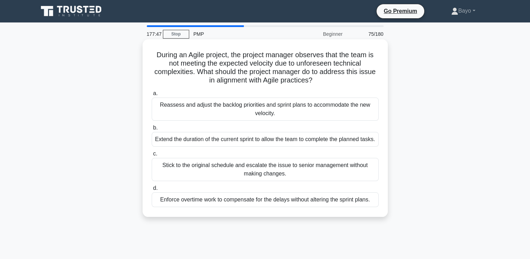
click at [275, 108] on div "Reassess and adjust the backlog priorities and sprint plans to accommodate the …" at bounding box center [265, 108] width 227 height 23
click at [152, 96] on input "a. Reassess and adjust the backlog priorities and sprint plans to accommodate t…" at bounding box center [152, 93] width 0 height 5
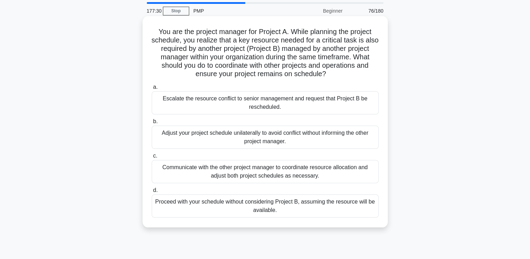
scroll to position [35, 0]
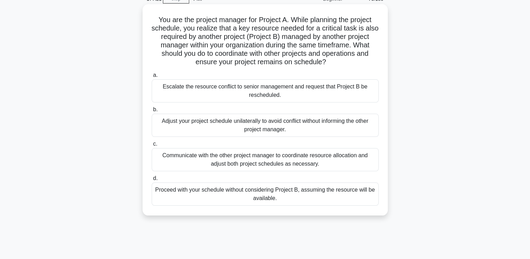
click at [282, 160] on div "Communicate with the other project manager to coordinate resource allocation an…" at bounding box center [265, 159] width 227 height 23
click at [152, 146] on input "c. Communicate with the other project manager to coordinate resource allocation…" at bounding box center [152, 144] width 0 height 5
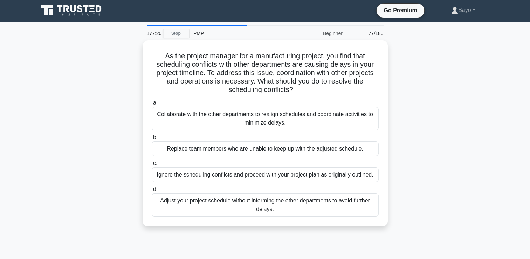
scroll to position [0, 0]
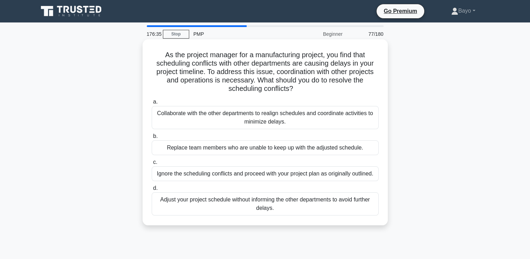
click at [287, 118] on div "Collaborate with the other departments to realign schedules and coordinate acti…" at bounding box center [265, 117] width 227 height 23
click at [152, 104] on input "a. Collaborate with the other departments to realign schedules and coordinate a…" at bounding box center [152, 101] width 0 height 5
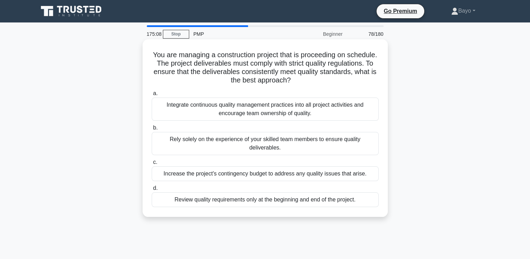
click at [249, 105] on div "Integrate continuous quality management practices into all project activities a…" at bounding box center [265, 108] width 227 height 23
click at [152, 96] on input "a. Integrate continuous quality management practices into all project activitie…" at bounding box center [152, 93] width 0 height 5
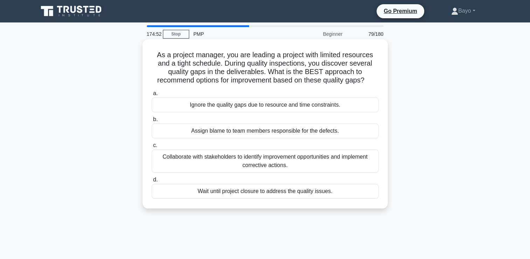
click at [289, 158] on div "Collaborate with stakeholders to identify improvement opportunities and impleme…" at bounding box center [265, 160] width 227 height 23
click at [152, 147] on input "c. Collaborate with stakeholders to identify improvement opportunities and impl…" at bounding box center [152, 145] width 0 height 5
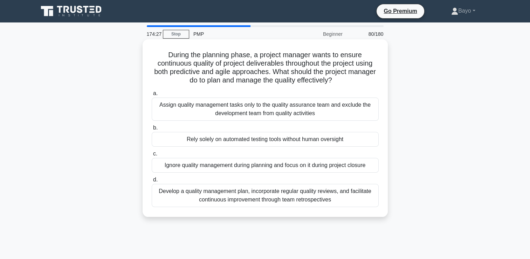
click at [298, 203] on div "Develop a quality management plan, incorporate regular quality reviews, and fac…" at bounding box center [265, 195] width 227 height 23
click at [152, 182] on input "d. Develop a quality management plan, incorporate regular quality reviews, and …" at bounding box center [152, 179] width 0 height 5
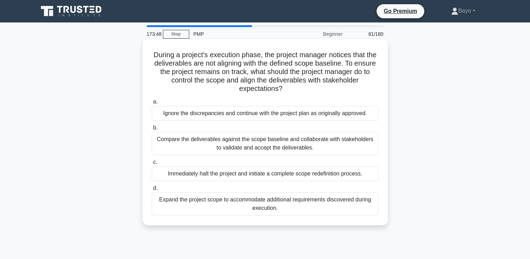
click at [245, 147] on div "Compare the deliverables against the scope baseline and collaborate with stakeh…" at bounding box center [265, 143] width 227 height 23
click at [152, 130] on input "b. Compare the deliverables against the scope baseline and collaborate with sta…" at bounding box center [152, 127] width 0 height 5
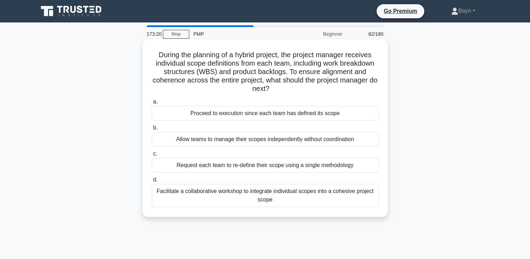
click at [243, 193] on div "Facilitate a collaborative workshop to integrate individual scopes into a cohes…" at bounding box center [265, 195] width 227 height 23
click at [152, 182] on input "d. Facilitate a collaborative workshop to integrate individual scopes into a co…" at bounding box center [152, 179] width 0 height 5
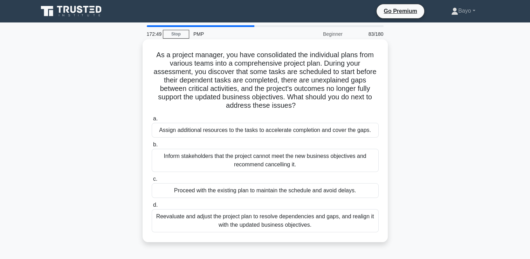
click at [280, 222] on div "Reevaluate and adjust the project plan to resolve dependencies and gaps, and re…" at bounding box center [265, 220] width 227 height 23
click at [152, 207] on input "d. Reevaluate and adjust the project plan to resolve dependencies and gaps, and…" at bounding box center [152, 205] width 0 height 5
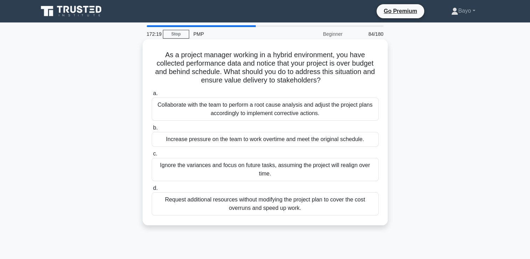
click at [266, 111] on div "Collaborate with the team to perform a root cause analysis and adjust the proje…" at bounding box center [265, 108] width 227 height 23
click at [152, 96] on input "a. Collaborate with the team to perform a root cause analysis and adjust the pr…" at bounding box center [152, 93] width 0 height 5
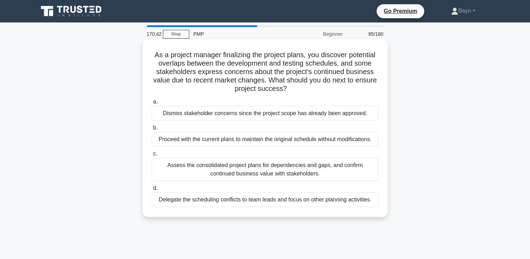
click at [277, 170] on div "Assess the consolidated project plans for dependencies and gaps, and confirm co…" at bounding box center [265, 169] width 227 height 23
click at [152, 156] on input "c. Assess the consolidated project plans for dependencies and gaps, and confirm…" at bounding box center [152, 153] width 0 height 5
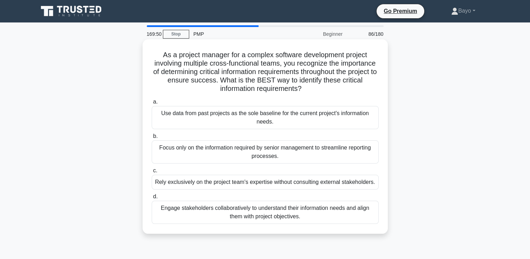
click at [244, 213] on div "Engage stakeholders collaboratively to understand their information needs and a…" at bounding box center [265, 211] width 227 height 23
click at [152, 199] on input "d. Engage stakeholders collaboratively to understand their information needs an…" at bounding box center [152, 196] width 0 height 5
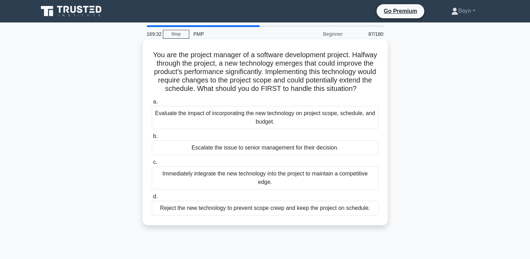
click at [270, 128] on div "Evaluate the impact of incorporating the new technology on project scope, sched…" at bounding box center [265, 117] width 227 height 23
click at [152, 104] on input "a. Evaluate the impact of incorporating the new technology on project scope, sc…" at bounding box center [152, 101] width 0 height 5
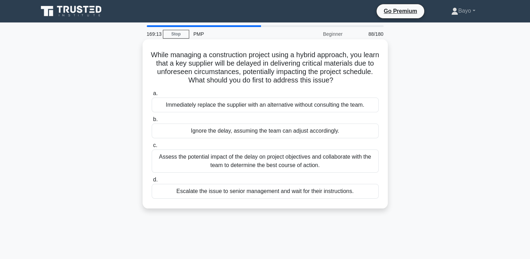
click at [274, 165] on div "Assess the potential impact of the delay on project objectives and collaborate …" at bounding box center [265, 160] width 227 height 23
click at [152, 147] on input "c. Assess the potential impact of the delay on project objectives and collabora…" at bounding box center [152, 145] width 0 height 5
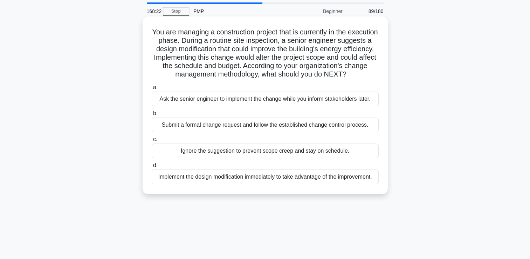
scroll to position [35, 0]
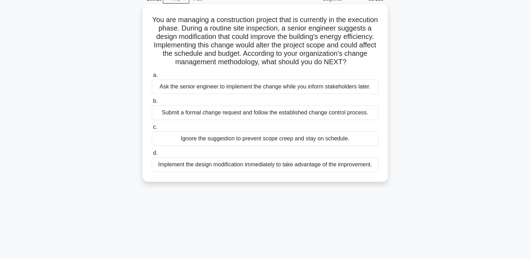
click at [269, 120] on div "Submit a formal change request and follow the established change control proces…" at bounding box center [265, 112] width 227 height 15
click at [152, 103] on input "b. Submit a formal change request and follow the established change control pro…" at bounding box center [152, 101] width 0 height 5
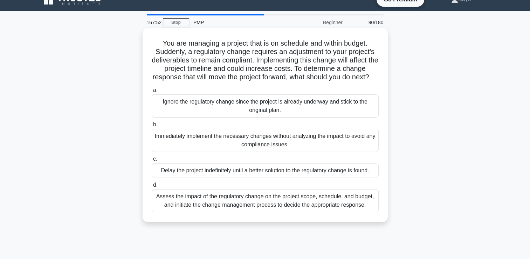
scroll to position [0, 0]
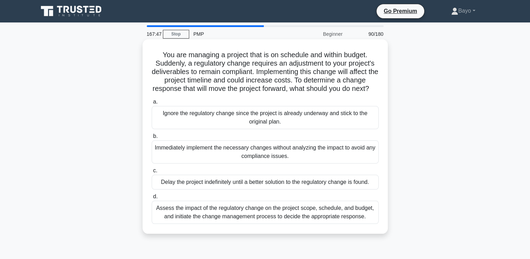
click at [273, 223] on div "Assess the impact of the regulatory change on the project scope, schedule, and …" at bounding box center [265, 211] width 227 height 23
click at [152, 199] on input "d. Assess the impact of the regulatory change on the project scope, schedule, a…" at bounding box center [152, 196] width 0 height 5
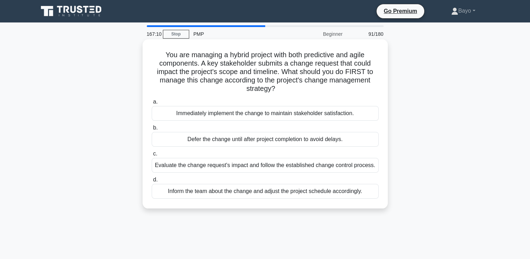
click at [266, 167] on div "Evaluate the change request's impact and follow the established change control …" at bounding box center [265, 165] width 227 height 15
click at [152, 156] on input "c. Evaluate the change request's impact and follow the established change contr…" at bounding box center [152, 153] width 0 height 5
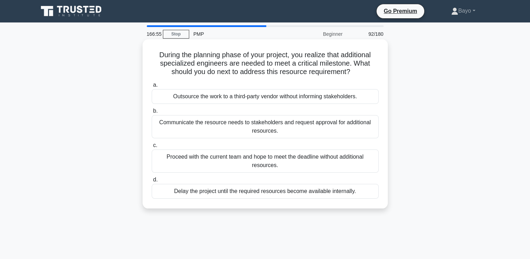
click at [264, 125] on div "Communicate the resource needs to stakeholders and request approval for additio…" at bounding box center [265, 126] width 227 height 23
click at [152, 113] on input "b. Communicate the resource needs to stakeholders and request approval for addi…" at bounding box center [152, 111] width 0 height 5
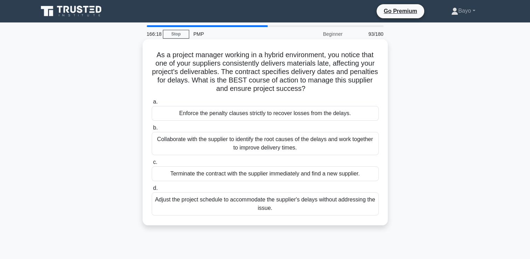
click at [259, 145] on div "Collaborate with the supplier to identify the root causes of the delays and wor…" at bounding box center [265, 143] width 227 height 23
click at [152, 130] on input "b. Collaborate with the supplier to identify the root causes of the delays and …" at bounding box center [152, 127] width 0 height 5
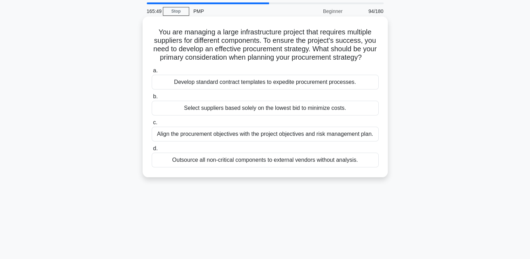
scroll to position [35, 0]
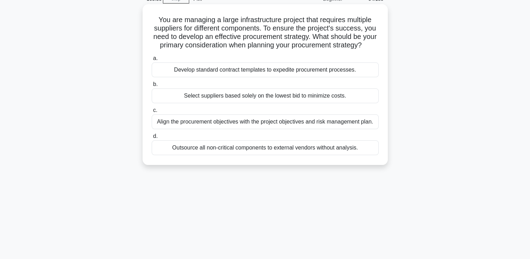
click at [254, 129] on div "Align the procurement objectives with the project objectives and risk managemen…" at bounding box center [265, 121] width 227 height 15
click at [152, 112] on input "c. Align the procurement objectives with the project objectives and risk manage…" at bounding box center [152, 110] width 0 height 5
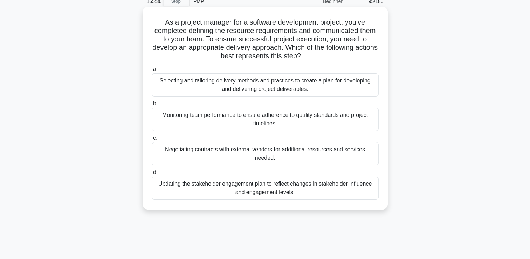
scroll to position [0, 0]
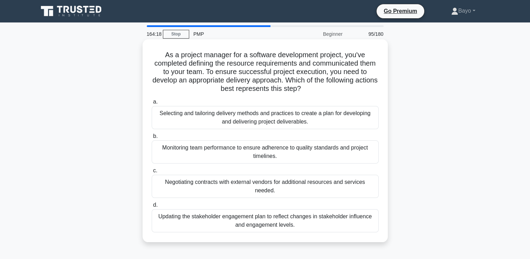
click at [261, 123] on div "Selecting and tailoring delivery methods and practices to create a plan for dev…" at bounding box center [265, 117] width 227 height 23
click at [152, 104] on input "a. Selecting and tailoring delivery methods and practices to create a plan for …" at bounding box center [152, 101] width 0 height 5
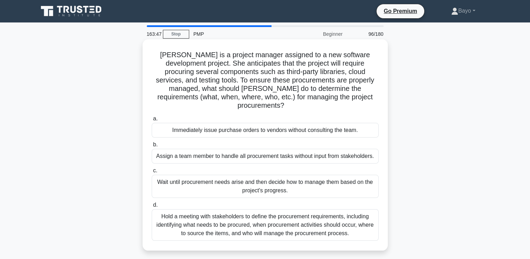
click at [305, 222] on div "Hold a meeting with stakeholders to define the procurement requirements, includ…" at bounding box center [265, 225] width 227 height 32
click at [152, 207] on input "d. Hold a meeting with stakeholders to define the procurement requirements, inc…" at bounding box center [152, 205] width 0 height 5
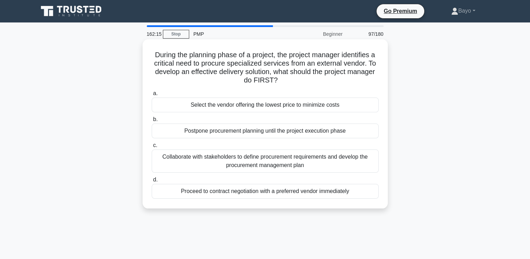
click at [264, 164] on div "Collaborate with stakeholders to define procurement requirements and develop th…" at bounding box center [265, 160] width 227 height 23
click at [152, 147] on input "c. Collaborate with stakeholders to define procurement requirements and develop…" at bounding box center [152, 145] width 0 height 5
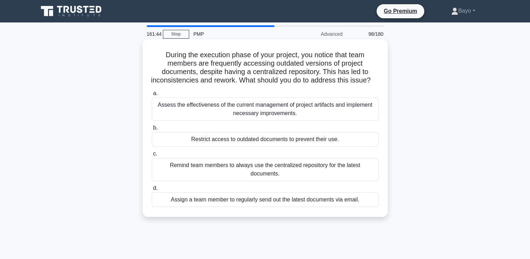
click at [279, 121] on div "Assess the effectiveness of the current management of project artifacts and imp…" at bounding box center [265, 108] width 227 height 23
click at [152, 96] on input "a. Assess the effectiveness of the current management of project artifacts and …" at bounding box center [152, 93] width 0 height 5
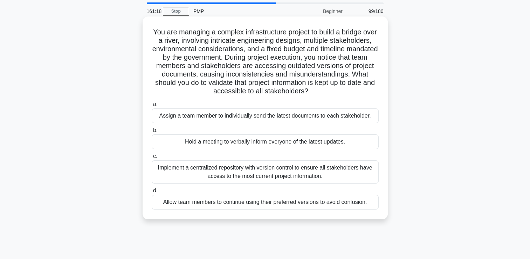
scroll to position [35, 0]
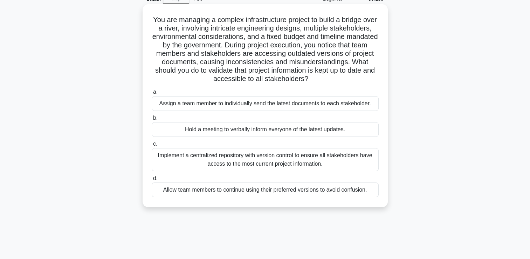
click at [249, 156] on div "Implement a centralized repository with version control to ensure all stakehold…" at bounding box center [265, 159] width 227 height 23
click at [152, 146] on input "c. Implement a centralized repository with version control to ensure all stakeh…" at bounding box center [152, 144] width 0 height 5
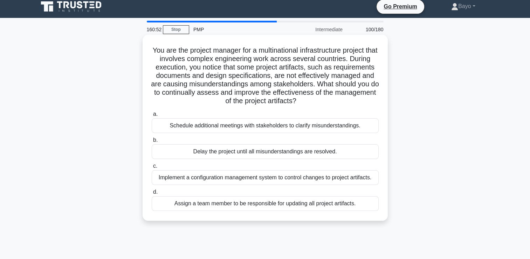
scroll to position [70, 0]
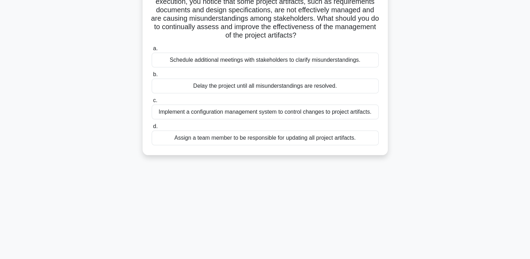
click at [270, 114] on div "Implement a configuration management system to control changes to project artif…" at bounding box center [265, 111] width 227 height 15
click at [152, 103] on input "c. Implement a configuration management system to control changes to project ar…" at bounding box center [152, 100] width 0 height 5
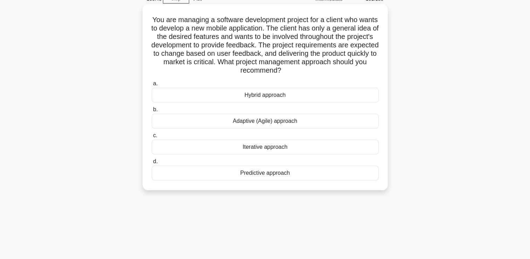
scroll to position [0, 0]
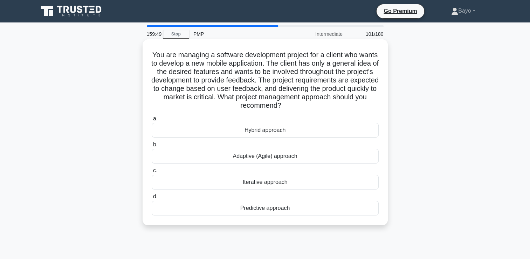
click at [281, 183] on div "Iterative approach" at bounding box center [265, 181] width 227 height 15
click at [152, 173] on input "c. Iterative approach" at bounding box center [152, 170] width 0 height 5
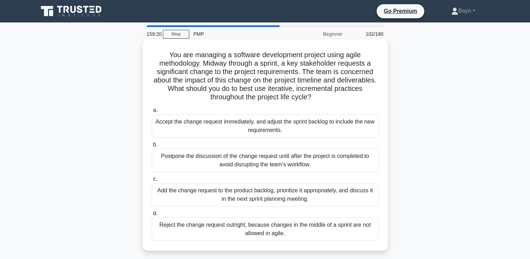
click at [286, 191] on div "Add the change request to the product backlog, prioritize it appropriately, and…" at bounding box center [265, 194] width 227 height 23
click at [152, 181] on input "c. Add the change request to the product backlog, prioritize it appropriately, …" at bounding box center [152, 179] width 0 height 5
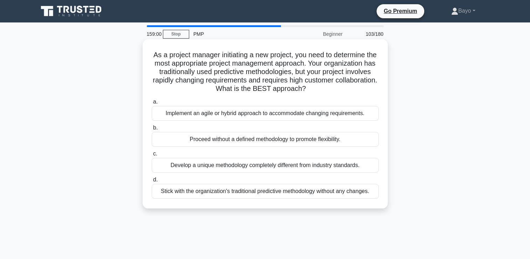
click at [314, 117] on div "Implement an agile or hybrid approach to accommodate changing requirements." at bounding box center [265, 113] width 227 height 15
click at [152, 104] on input "a. Implement an agile or hybrid approach to accommodate changing requirements." at bounding box center [152, 101] width 0 height 5
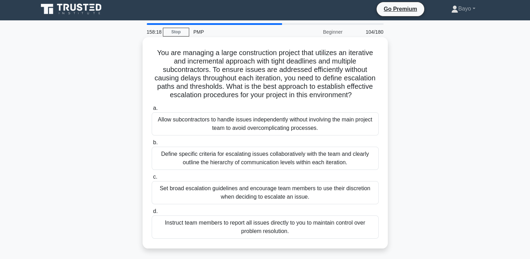
scroll to position [35, 0]
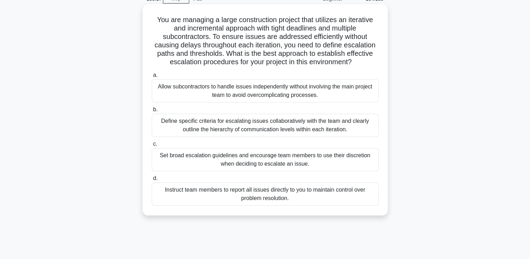
click at [311, 127] on div "Define specific criteria for escalating issues collaboratively with the team an…" at bounding box center [265, 125] width 227 height 23
click at [152, 112] on input "b. Define specific criteria for escalating issues collaboratively with the team…" at bounding box center [152, 109] width 0 height 5
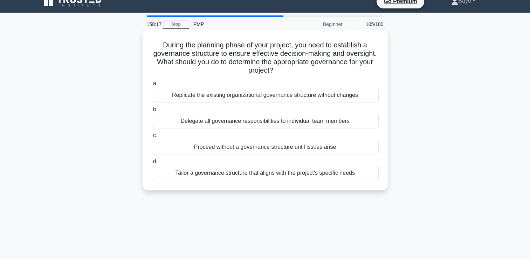
scroll to position [0, 0]
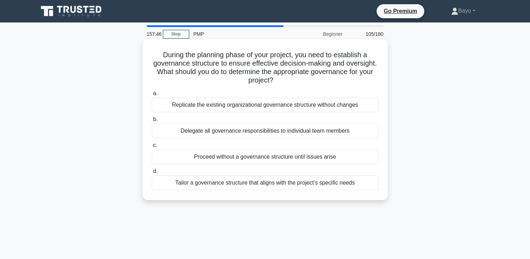
click at [268, 185] on div "Tailor a governance structure that aligns with the project's specific needs" at bounding box center [265, 182] width 227 height 15
click at [152, 173] on input "d. Tailor a governance structure that aligns with the project's specific needs" at bounding box center [152, 171] width 0 height 5
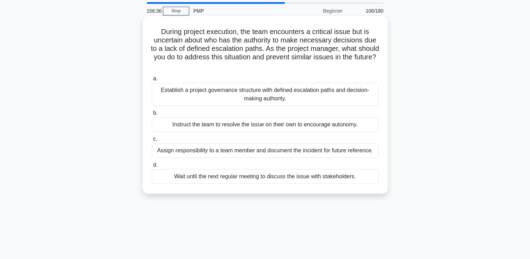
scroll to position [35, 0]
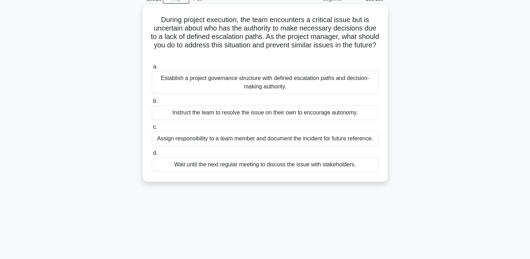
click at [268, 85] on div "Establish a project governance structure with defined escalation paths and deci…" at bounding box center [265, 82] width 227 height 23
click at [152, 69] on input "a. Establish a project governance structure with defined escalation paths and d…" at bounding box center [152, 66] width 0 height 5
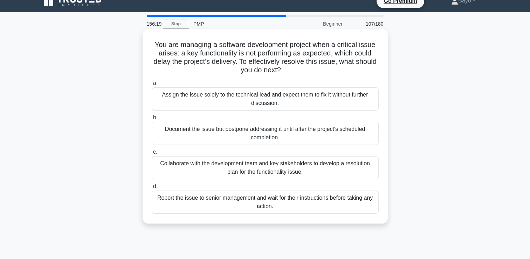
scroll to position [0, 0]
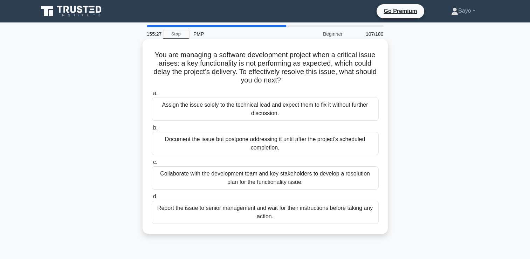
click at [311, 177] on div "Collaborate with the development team and key stakeholders to develop a resolut…" at bounding box center [265, 177] width 227 height 23
click at [152, 164] on input "c. Collaborate with the development team and key stakeholders to develop a reso…" at bounding box center [152, 162] width 0 height 5
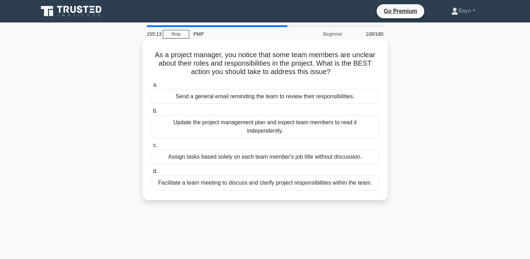
click at [232, 184] on div "Facilitate a team meeting to discuss and clarify project responsibilities withi…" at bounding box center [265, 182] width 227 height 15
click at [152, 173] on input "d. Facilitate a team meeting to discuss and clarify project responsibilities wi…" at bounding box center [152, 171] width 0 height 5
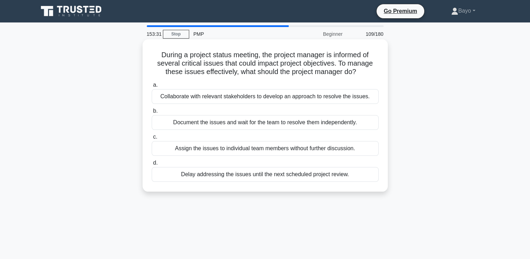
click at [248, 98] on div "Collaborate with relevant stakeholders to develop an approach to resolve the is…" at bounding box center [265, 96] width 227 height 15
click at [152, 87] on input "a. Collaborate with relevant stakeholders to develop an approach to resolve the…" at bounding box center [152, 85] width 0 height 5
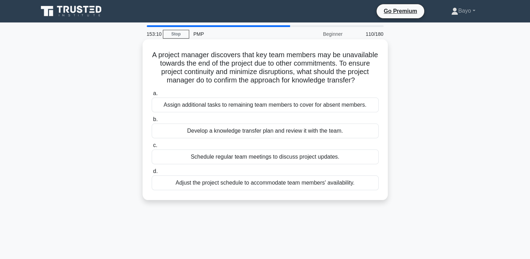
click at [289, 138] on div "Develop a knowledge transfer plan and review it with the team." at bounding box center [265, 130] width 227 height 15
click at [152, 122] on input "b. Develop a knowledge transfer plan and review it with the team." at bounding box center [152, 119] width 0 height 5
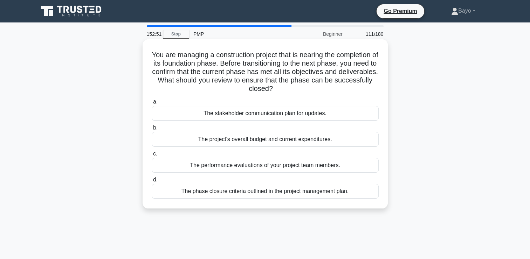
click at [267, 193] on div "The phase closure criteria outlined in the project management plan." at bounding box center [265, 191] width 227 height 15
click at [152, 182] on input "d. The phase closure criteria outlined in the project management plan." at bounding box center [152, 179] width 0 height 5
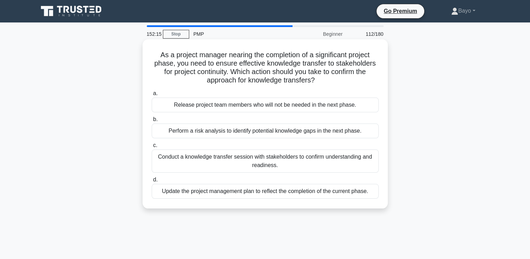
click at [248, 159] on div "Conduct a knowledge transfer session with stakeholders to confirm understanding…" at bounding box center [265, 160] width 227 height 23
click at [152, 147] on input "c. Conduct a knowledge transfer session with stakeholders to confirm understand…" at bounding box center [152, 145] width 0 height 5
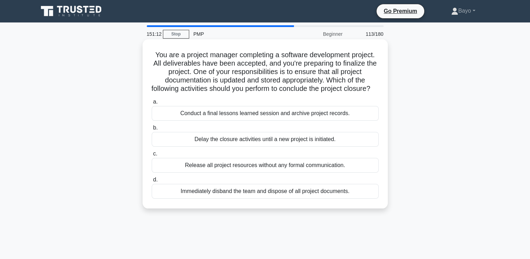
click at [290, 121] on div "Conduct a final lessons learned session and archive project records." at bounding box center [265, 113] width 227 height 15
click at [152, 104] on input "a. Conduct a final lessons learned session and archive project records." at bounding box center [152, 101] width 0 height 5
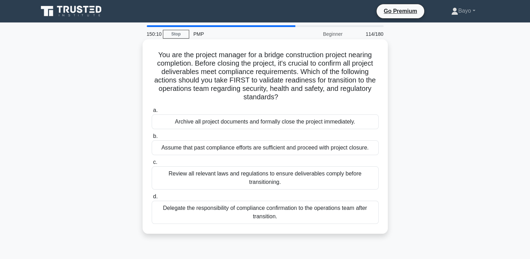
click at [255, 176] on div "Review all relevant laws and regulations to ensure deliverables comply before t…" at bounding box center [265, 177] width 227 height 23
click at [152, 164] on input "c. Review all relevant laws and regulations to ensure deliverables comply befor…" at bounding box center [152, 162] width 0 height 5
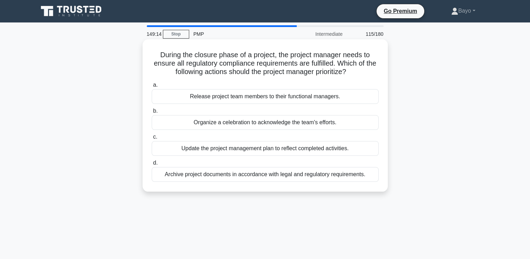
click at [252, 150] on div "Update the project management plan to reflect completed activities." at bounding box center [265, 148] width 227 height 15
click at [152, 139] on input "c. Update the project management plan to reflect completed activities." at bounding box center [152, 137] width 0 height 5
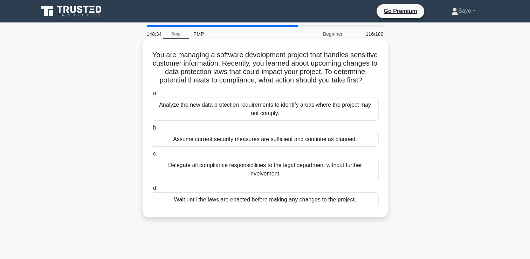
click at [272, 117] on div "Analyze the new data protection requirements to identify areas where the projec…" at bounding box center [265, 108] width 227 height 23
click at [152, 96] on input "a. Analyze the new data protection requirements to identify areas where the pro…" at bounding box center [152, 93] width 0 height 5
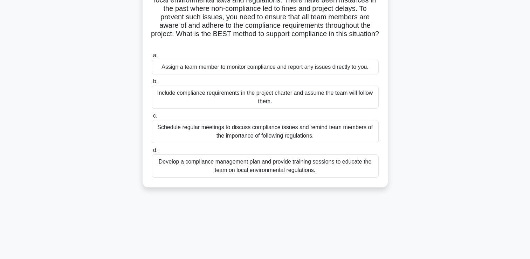
scroll to position [105, 0]
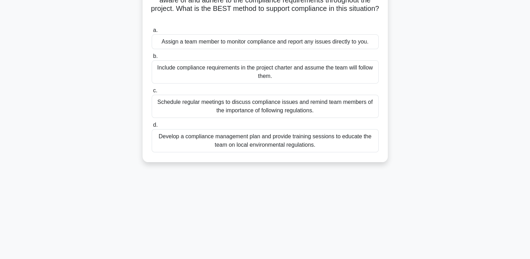
click at [286, 143] on div "Develop a compliance management plan and provide training sessions to educate t…" at bounding box center [265, 140] width 227 height 23
click at [152, 127] on input "d. Develop a compliance management plan and provide training sessions to educat…" at bounding box center [152, 125] width 0 height 5
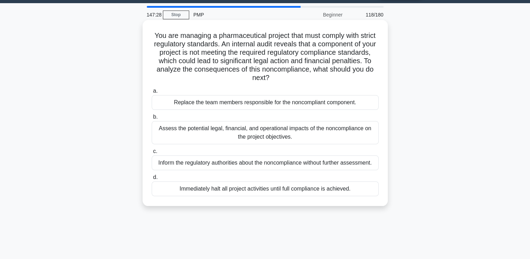
scroll to position [0, 0]
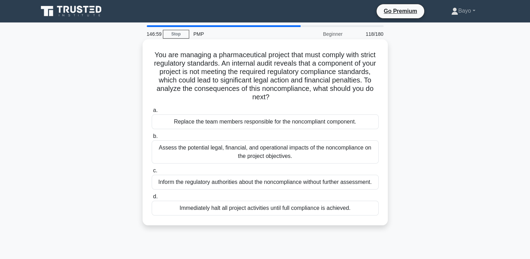
click at [256, 153] on div "Assess the potential legal, financial, and operational impacts of the noncompli…" at bounding box center [265, 151] width 227 height 23
click at [152, 138] on input "b. Assess the potential legal, financial, and operational impacts of the noncom…" at bounding box center [152, 136] width 0 height 5
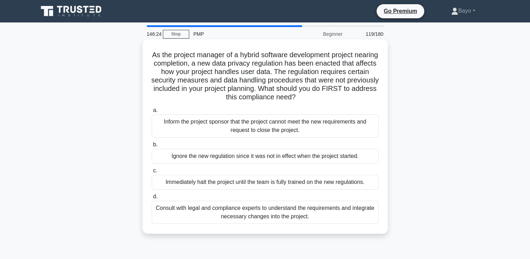
click at [267, 216] on div "Consult with legal and compliance experts to understand the requirements and in…" at bounding box center [265, 211] width 227 height 23
click at [152, 199] on input "d. Consult with legal and compliance experts to understand the requirements and…" at bounding box center [152, 196] width 0 height 5
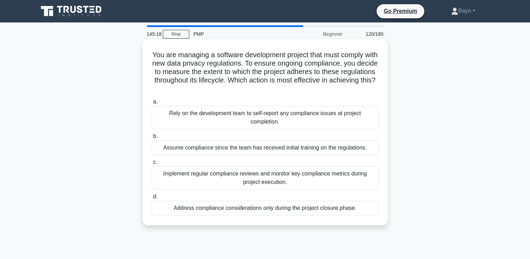
click at [270, 179] on div "Implement regular compliance reviews and monitor key compliance metrics during …" at bounding box center [265, 177] width 227 height 23
click at [152, 164] on input "c. Implement regular compliance reviews and monitor key compliance metrics duri…" at bounding box center [152, 162] width 0 height 5
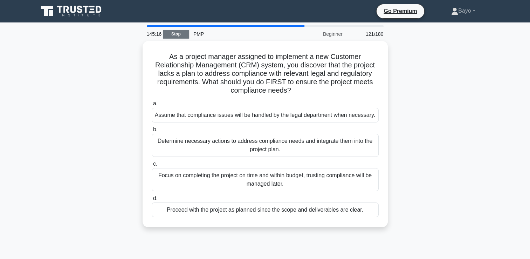
click at [180, 33] on link "Stop" at bounding box center [176, 34] width 26 height 9
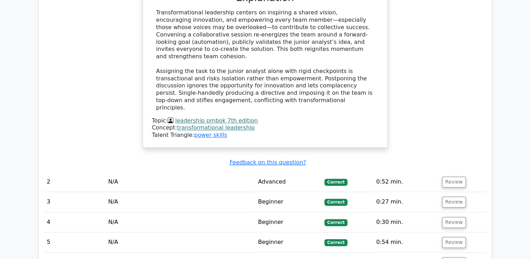
scroll to position [876, 0]
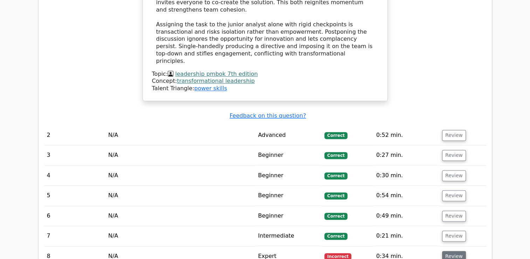
click at [447, 250] on button "Review" at bounding box center [454, 255] width 24 height 11
click at [453, 250] on button "Review" at bounding box center [454, 255] width 24 height 11
click at [450, 250] on button "Review" at bounding box center [454, 255] width 24 height 11
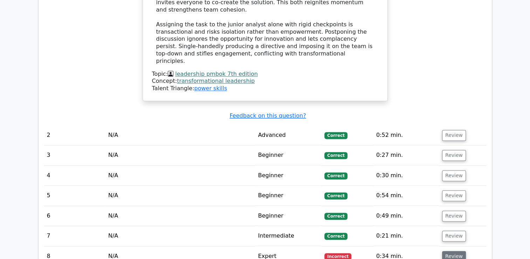
click at [450, 250] on button "Review" at bounding box center [454, 255] width 24 height 11
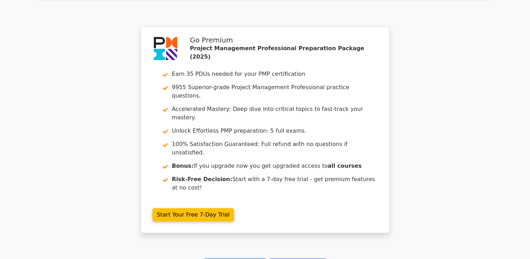
scroll to position [3415, 0]
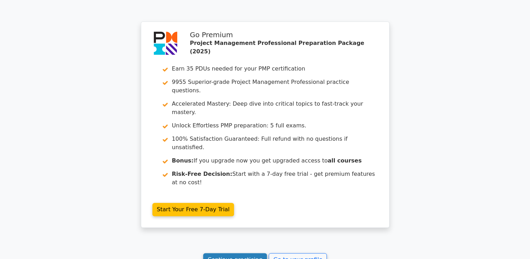
click at [236, 253] on link "Continue practicing" at bounding box center [235, 259] width 64 height 13
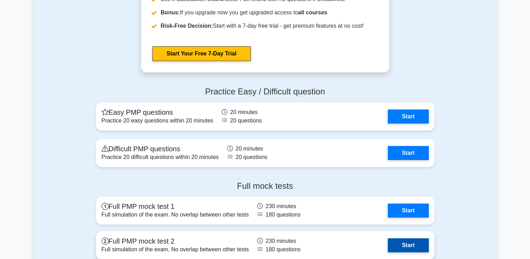
scroll to position [2628, 0]
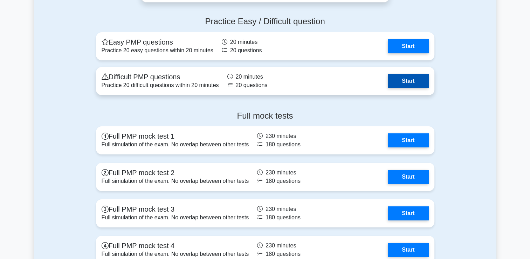
click at [417, 80] on link "Start" at bounding box center [408, 81] width 41 height 14
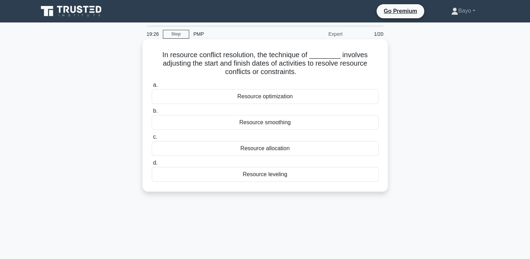
click at [280, 96] on div "Resource optimization" at bounding box center [265, 96] width 227 height 15
click at [152, 87] on input "a. Resource optimization" at bounding box center [152, 85] width 0 height 5
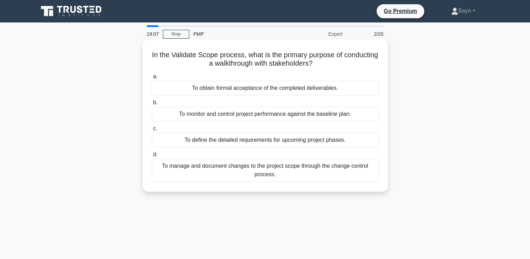
click at [272, 91] on div "To obtain formal acceptance of the completed deliverables." at bounding box center [265, 88] width 227 height 15
click at [152, 79] on input "a. To obtain formal acceptance of the completed deliverables." at bounding box center [152, 76] width 0 height 5
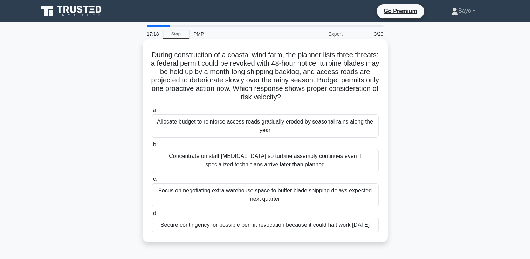
click at [248, 193] on div "Focus on negotiating extra warehouse space to buffer blade shipping delays expe…" at bounding box center [265, 194] width 227 height 23
click at [152, 181] on input "c. Focus on negotiating extra warehouse space to buffer blade shipping delays e…" at bounding box center [152, 179] width 0 height 5
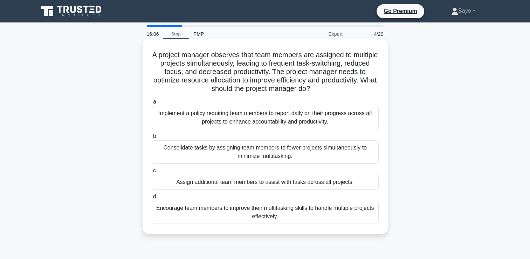
click at [263, 184] on div "Assign additional team members to assist with tasks across all projects." at bounding box center [265, 181] width 227 height 15
click at [152, 173] on input "c. Assign additional team members to assist with tasks across all projects." at bounding box center [152, 170] width 0 height 5
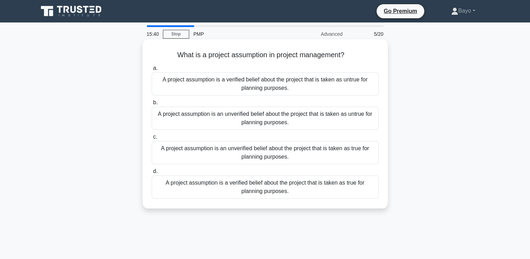
click at [258, 185] on div "A project assumption is a verified belief about the project that is taken as tr…" at bounding box center [265, 186] width 227 height 23
click at [152, 173] on input "d. A project assumption is a verified belief about the project that is taken as…" at bounding box center [152, 171] width 0 height 5
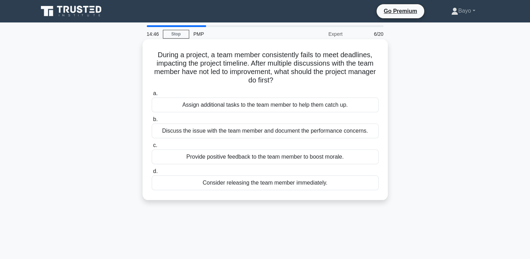
click at [255, 185] on div "Consider releasing the team member immediately." at bounding box center [265, 182] width 227 height 15
click at [152, 173] on input "d. Consider releasing the team member immediately." at bounding box center [152, 171] width 0 height 5
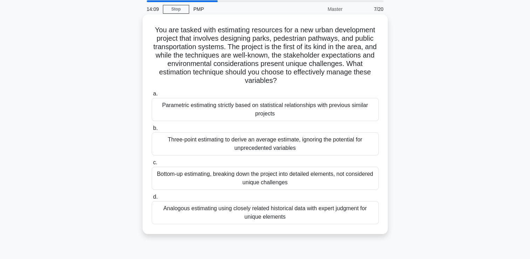
scroll to position [35, 0]
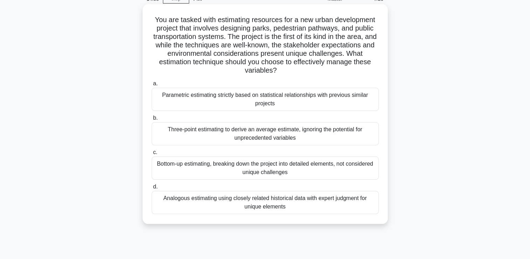
click at [246, 203] on div "Analogous estimating using closely related historical data with expert judgment…" at bounding box center [265, 202] width 227 height 23
click at [152, 189] on input "d. Analogous estimating using closely related historical data with expert judgm…" at bounding box center [152, 186] width 0 height 5
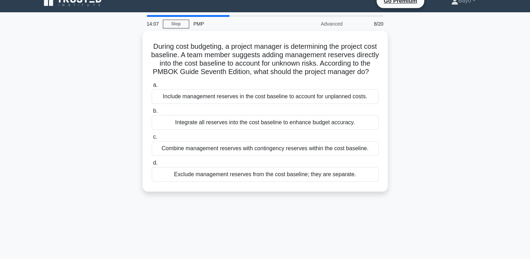
scroll to position [0, 0]
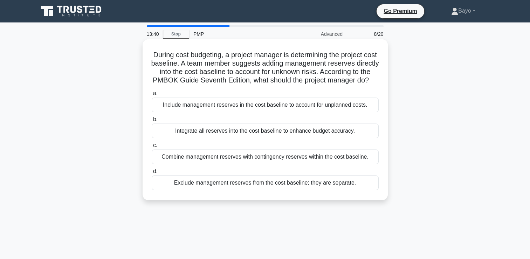
click at [254, 112] on div "Include management reserves in the cost baseline to account for unplanned costs." at bounding box center [265, 104] width 227 height 15
click at [152, 96] on input "a. Include management reserves in the cost baseline to account for unplanned co…" at bounding box center [152, 93] width 0 height 5
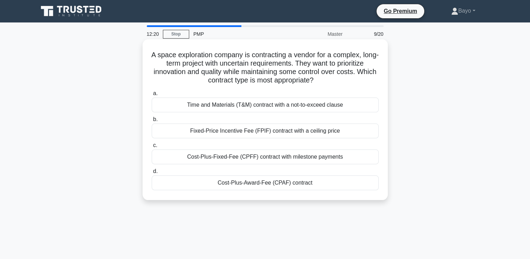
click at [237, 159] on div "Cost-Plus-Fixed-Fee (CPFF) contract with milestone payments" at bounding box center [265, 156] width 227 height 15
click at [152, 147] on input "c. Cost-Plus-Fixed-Fee (CPFF) contract with milestone payments" at bounding box center [152, 145] width 0 height 5
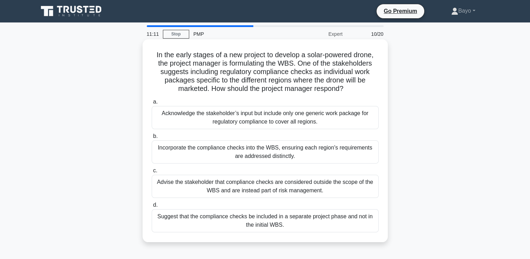
click at [242, 154] on div "Incorporate the compliance checks into the WBS, ensuring each region's requirem…" at bounding box center [265, 151] width 227 height 23
click at [152, 138] on input "b. Incorporate the compliance checks into the WBS, ensuring each region's requi…" at bounding box center [152, 136] width 0 height 5
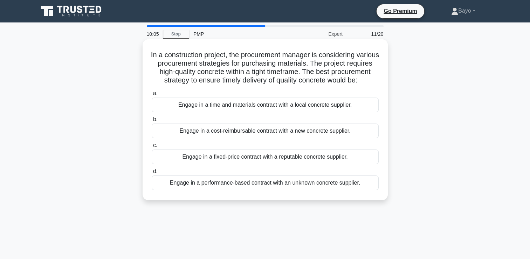
click at [277, 164] on div "Engage in a fixed-price contract with a reputable concrete supplier." at bounding box center [265, 156] width 227 height 15
click at [152, 147] on input "c. Engage in a fixed-price contract with a reputable concrete supplier." at bounding box center [152, 145] width 0 height 5
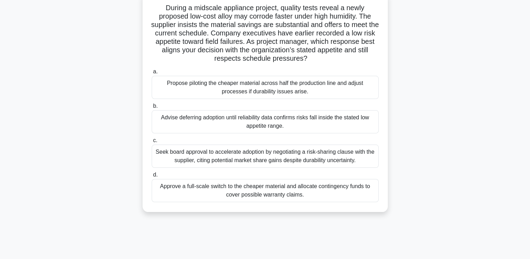
scroll to position [35, 0]
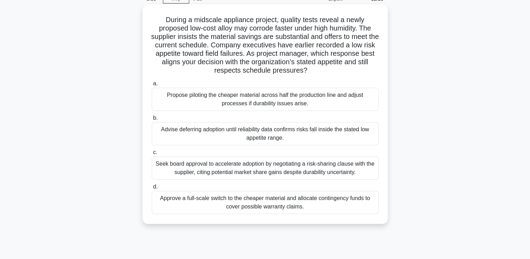
click at [274, 169] on div "Seek board approval to accelerate adoption by negotiating a risk-sharing clause…" at bounding box center [265, 167] width 227 height 23
click at [152, 155] on input "c. Seek board approval to accelerate adoption by negotiating a risk-sharing cla…" at bounding box center [152, 152] width 0 height 5
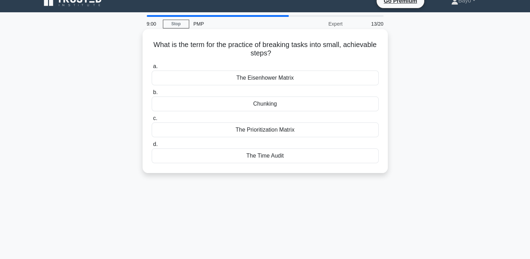
scroll to position [0, 0]
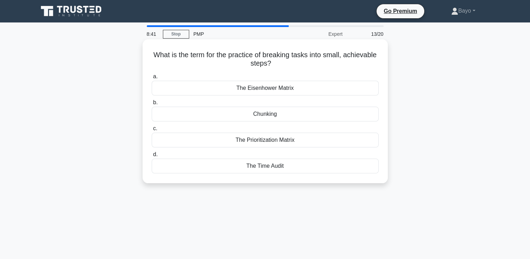
click at [279, 142] on div "The Prioritization Matrix" at bounding box center [265, 139] width 227 height 15
click at [152, 131] on input "c. The Prioritization Matrix" at bounding box center [152, 128] width 0 height 5
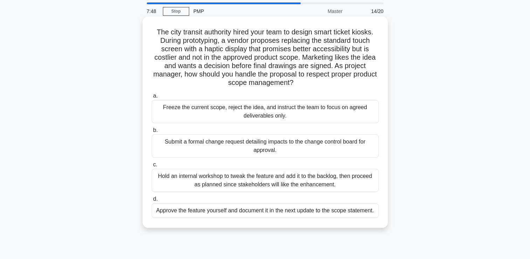
scroll to position [35, 0]
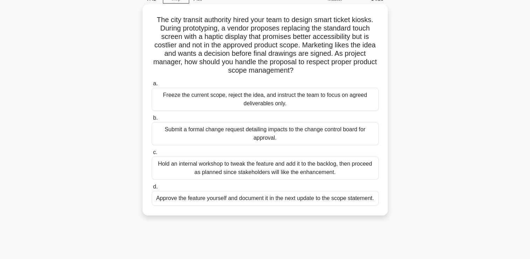
click at [272, 133] on div "Submit a formal change request detailing impacts to the change control board fo…" at bounding box center [265, 133] width 227 height 23
click at [152, 120] on input "b. Submit a formal change request detailing impacts to the change control board…" at bounding box center [152, 118] width 0 height 5
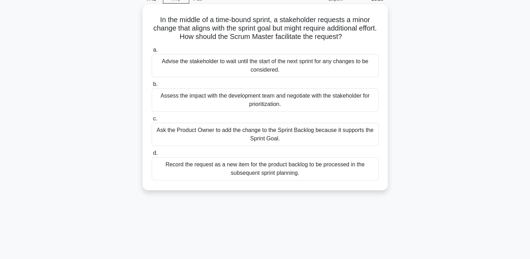
scroll to position [0, 0]
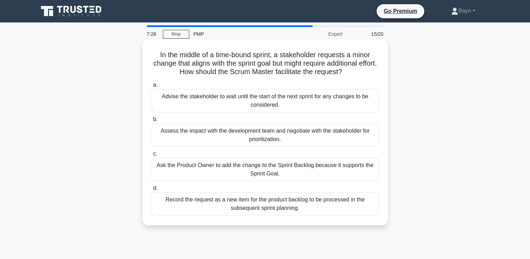
click at [274, 134] on div "Assess the impact with the development team and negotiate with the stakeholder …" at bounding box center [265, 134] width 227 height 23
click at [152, 122] on input "b. Assess the impact with the development team and negotiate with the stakehold…" at bounding box center [152, 119] width 0 height 5
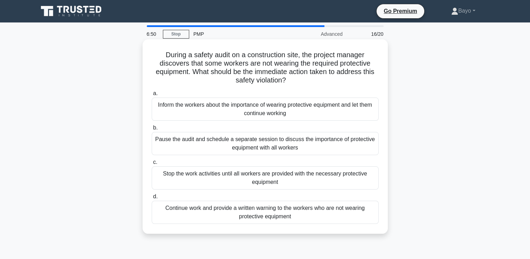
click at [254, 146] on div "Pause the audit and schedule a separate session to discuss the importance of pr…" at bounding box center [265, 143] width 227 height 23
click at [152, 130] on input "b. Pause the audit and schedule a separate session to discuss the importance of…" at bounding box center [152, 127] width 0 height 5
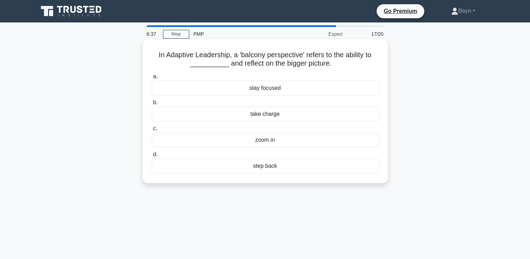
click at [272, 93] on div "stay focused" at bounding box center [265, 88] width 227 height 15
click at [152, 79] on input "a. stay focused" at bounding box center [152, 76] width 0 height 5
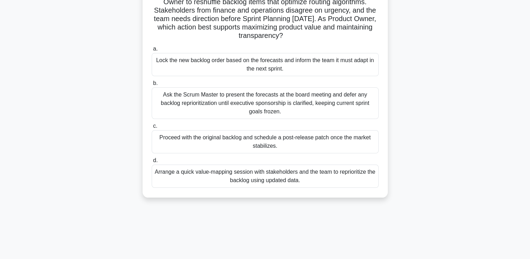
scroll to position [70, 0]
click at [232, 179] on div "Arrange a quick value-mapping session with stakeholders and the team to reprior…" at bounding box center [265, 175] width 227 height 23
click at [152, 162] on input "d. Arrange a quick value-mapping session with stakeholders and the team to repr…" at bounding box center [152, 160] width 0 height 5
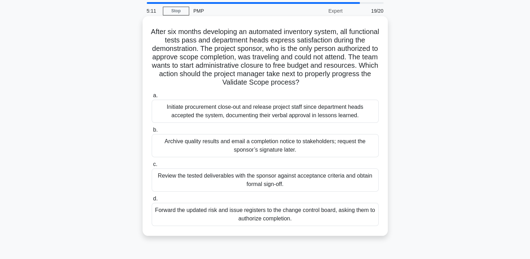
scroll to position [35, 0]
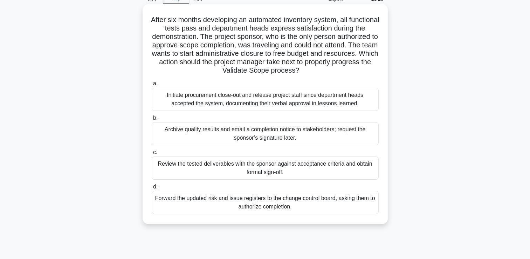
click at [235, 169] on div "Review the tested deliverables with the sponsor against acceptance criteria and…" at bounding box center [265, 167] width 227 height 23
click at [152, 155] on input "c. Review the tested deliverables with the sponsor against acceptance criteria …" at bounding box center [152, 152] width 0 height 5
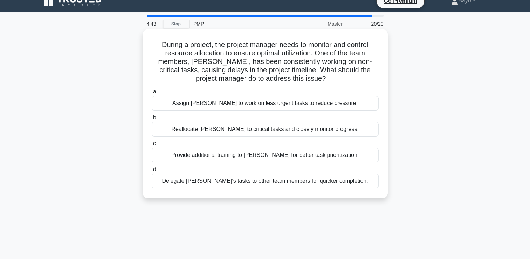
scroll to position [0, 0]
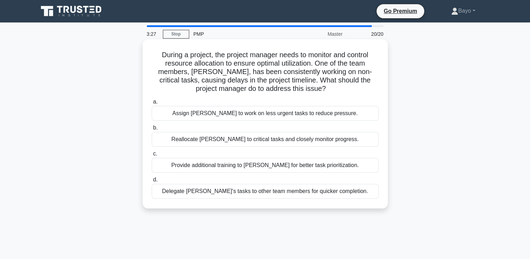
click at [229, 164] on div "Provide additional training to John for better task prioritization." at bounding box center [265, 165] width 227 height 15
click at [152, 156] on input "c. Provide additional training to John for better task prioritization." at bounding box center [152, 153] width 0 height 5
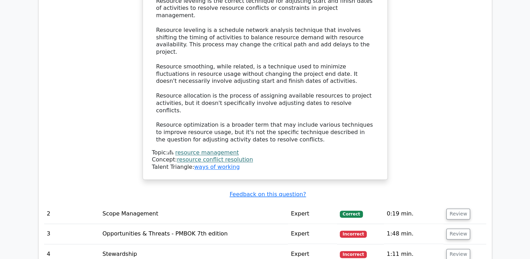
scroll to position [946, 0]
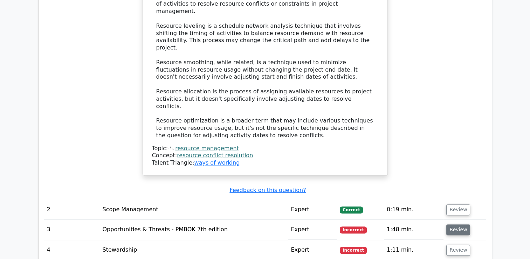
click at [454, 224] on button "Review" at bounding box center [458, 229] width 24 height 11
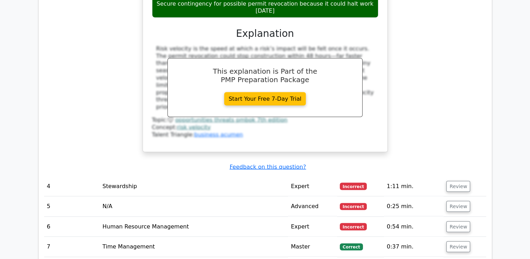
scroll to position [1366, 0]
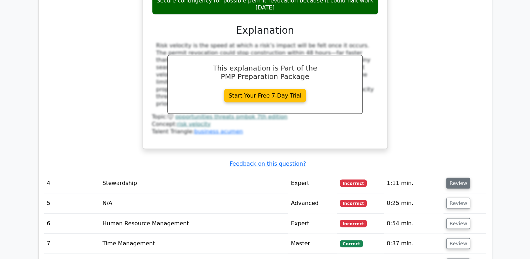
click at [462, 178] on button "Review" at bounding box center [458, 183] width 24 height 11
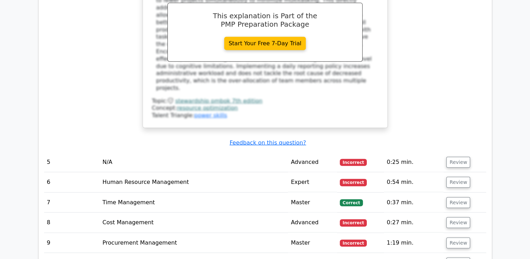
scroll to position [1822, 0]
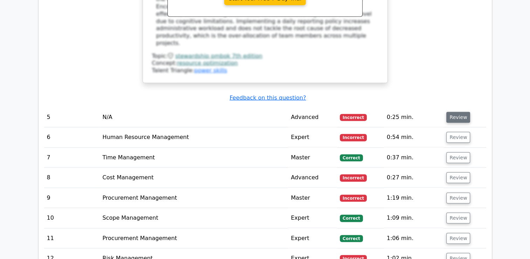
click at [459, 112] on button "Review" at bounding box center [458, 117] width 24 height 11
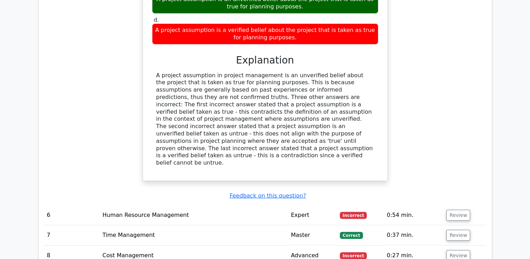
scroll to position [2067, 0]
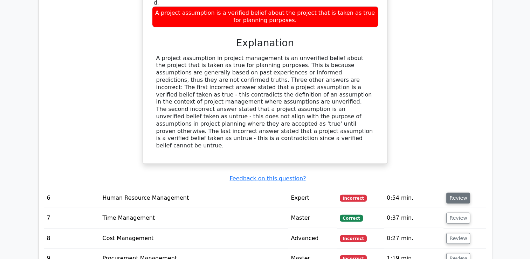
click at [455, 192] on button "Review" at bounding box center [458, 197] width 24 height 11
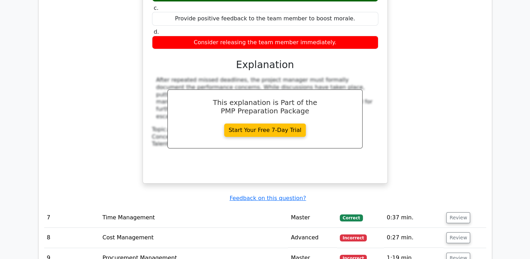
scroll to position [2417, 0]
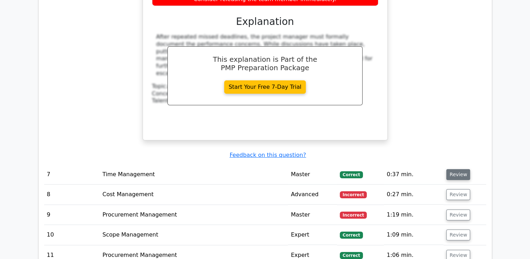
click at [452, 169] on button "Review" at bounding box center [458, 174] width 24 height 11
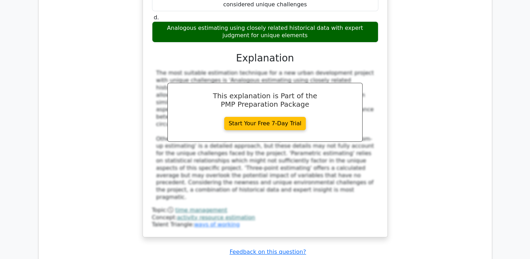
scroll to position [2803, 0]
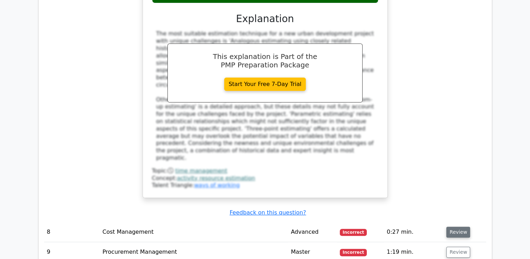
click at [451, 226] on button "Review" at bounding box center [458, 231] width 24 height 11
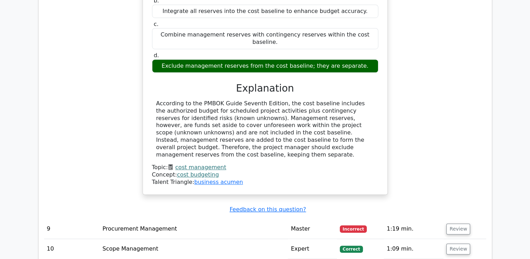
scroll to position [3153, 0]
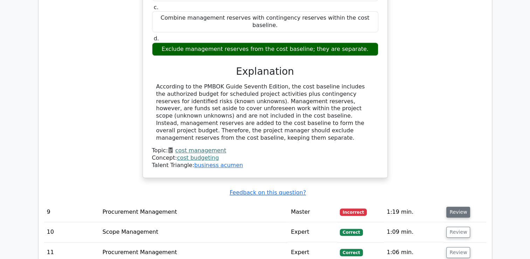
click at [453, 206] on button "Review" at bounding box center [458, 211] width 24 height 11
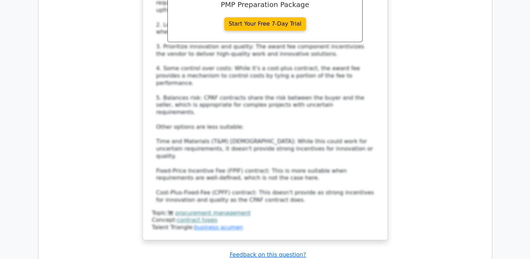
scroll to position [3574, 0]
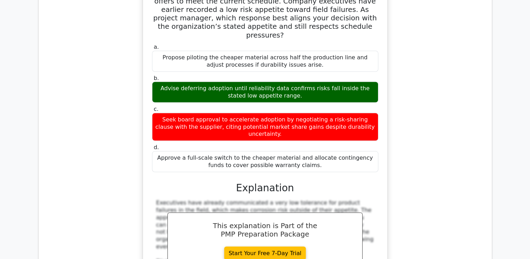
scroll to position [3959, 0]
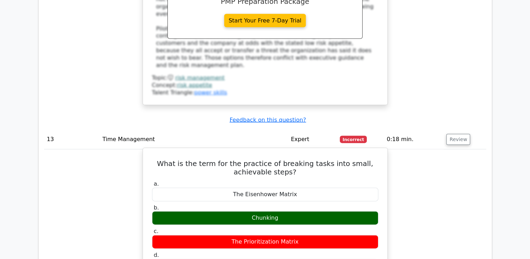
scroll to position [4344, 0]
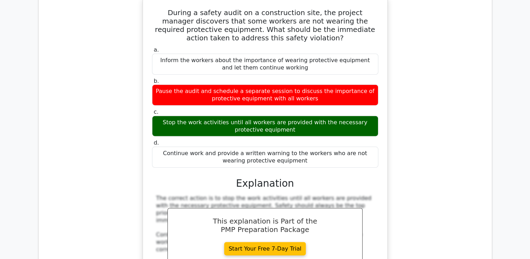
scroll to position [4695, 0]
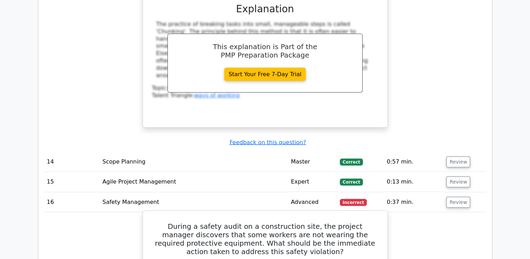
scroll to position [4274, 0]
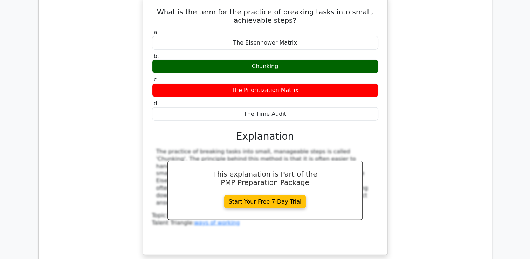
scroll to position [4344, 0]
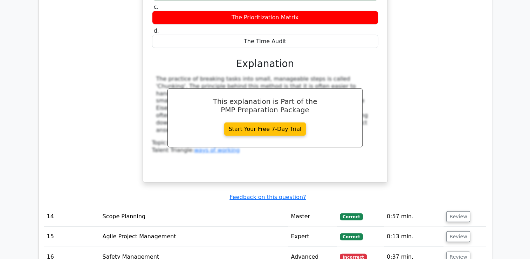
scroll to position [4365, 0]
